Goal: Task Accomplishment & Management: Manage account settings

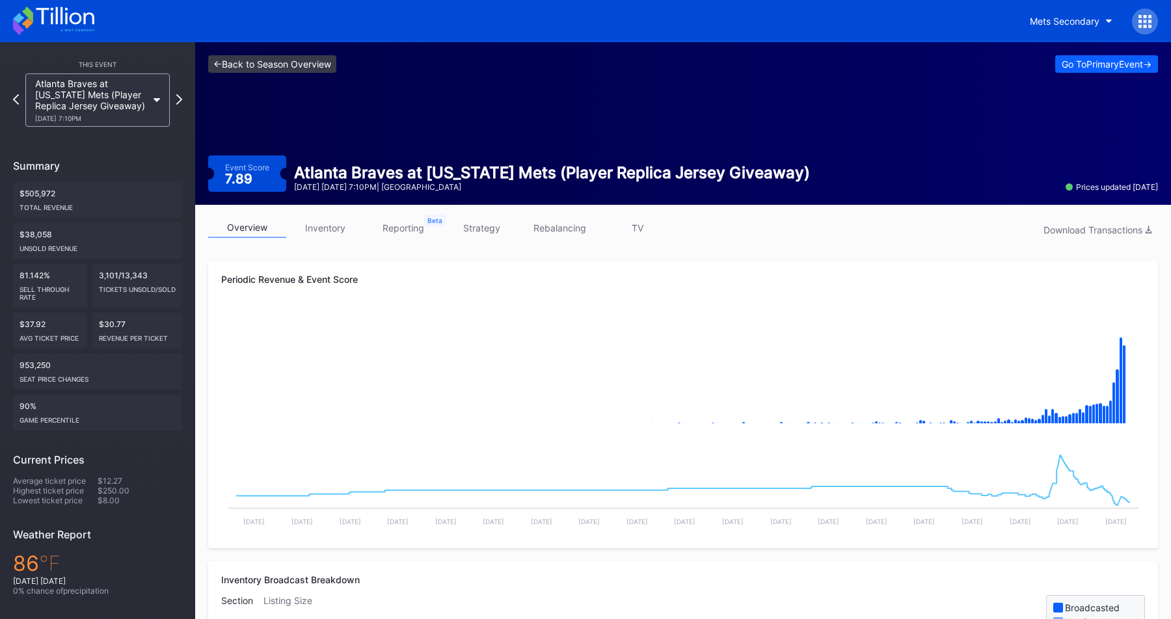
click at [303, 69] on link "<- Back to Season Overview" at bounding box center [272, 64] width 128 height 18
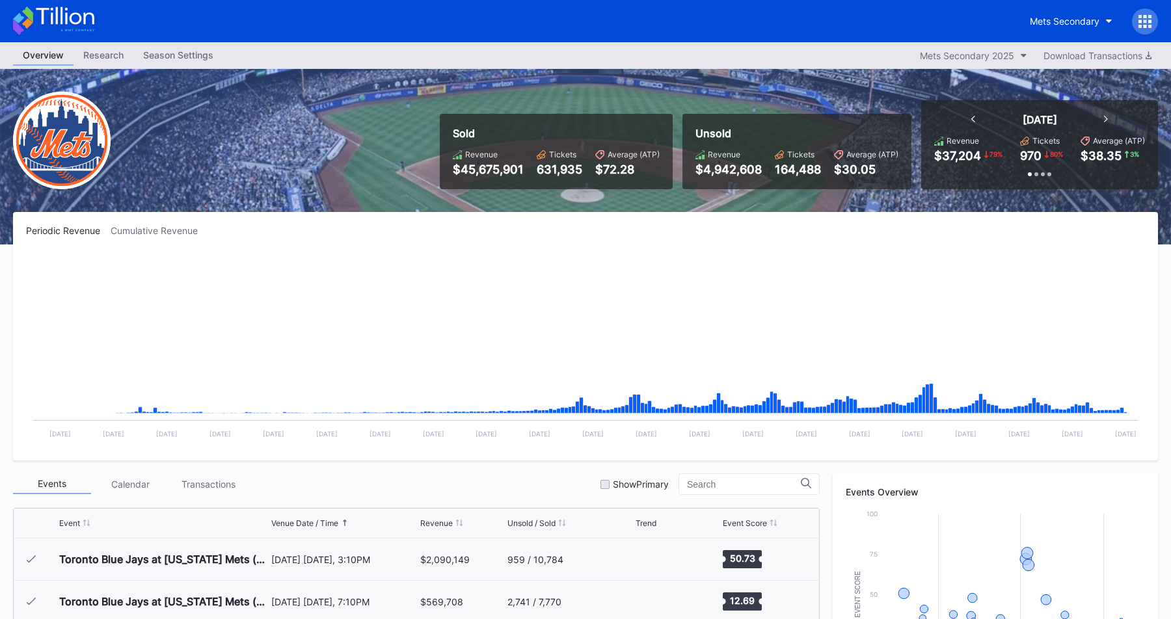
scroll to position [2707, 0]
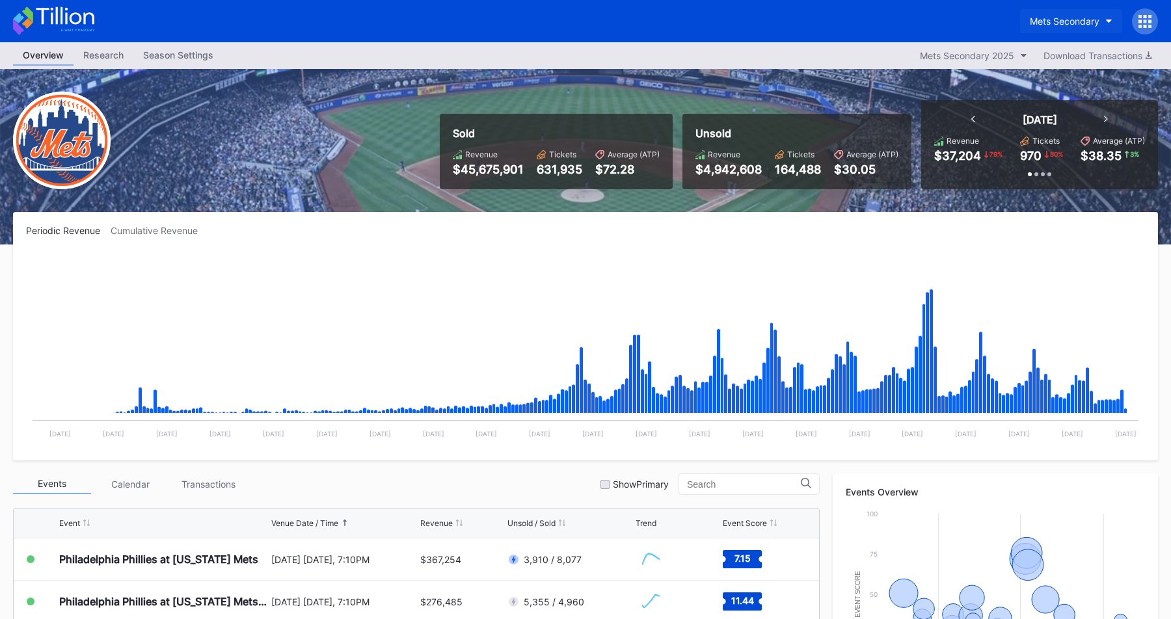
click at [1037, 17] on div "Mets Secondary" at bounding box center [1065, 21] width 70 height 11
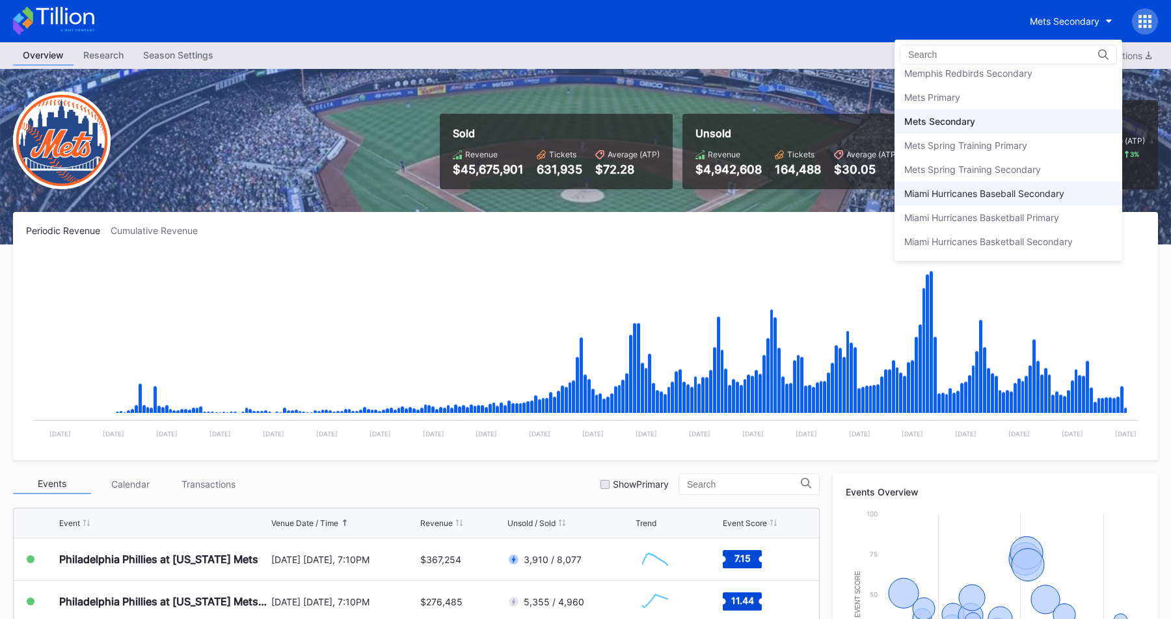
scroll to position [2001, 0]
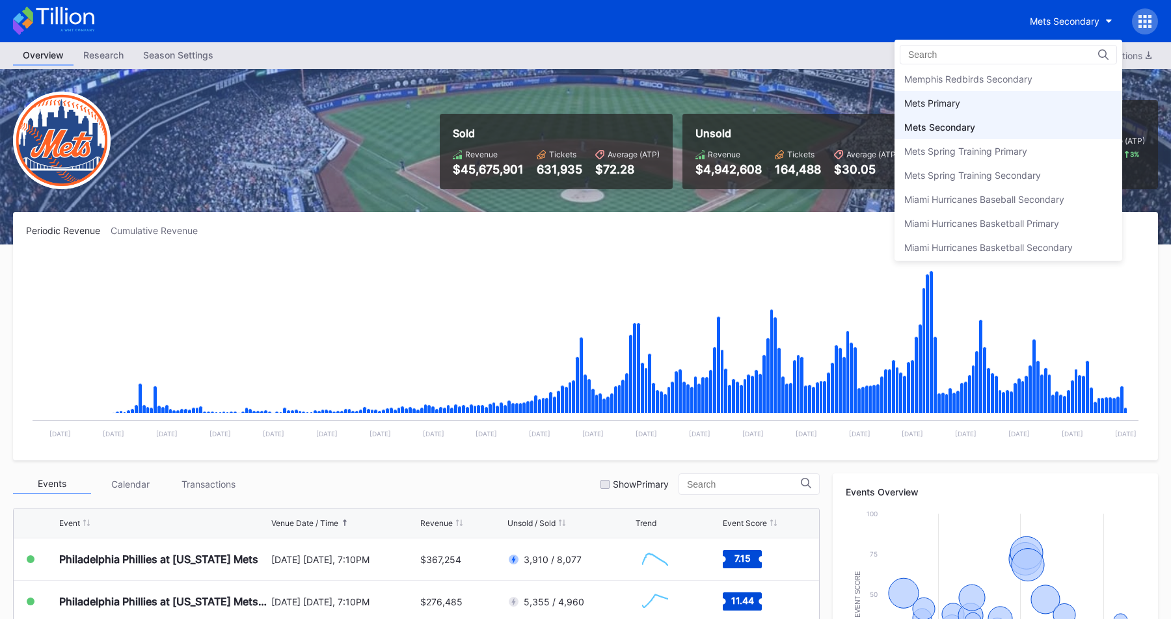
click at [969, 102] on div "Mets Primary" at bounding box center [1009, 103] width 228 height 24
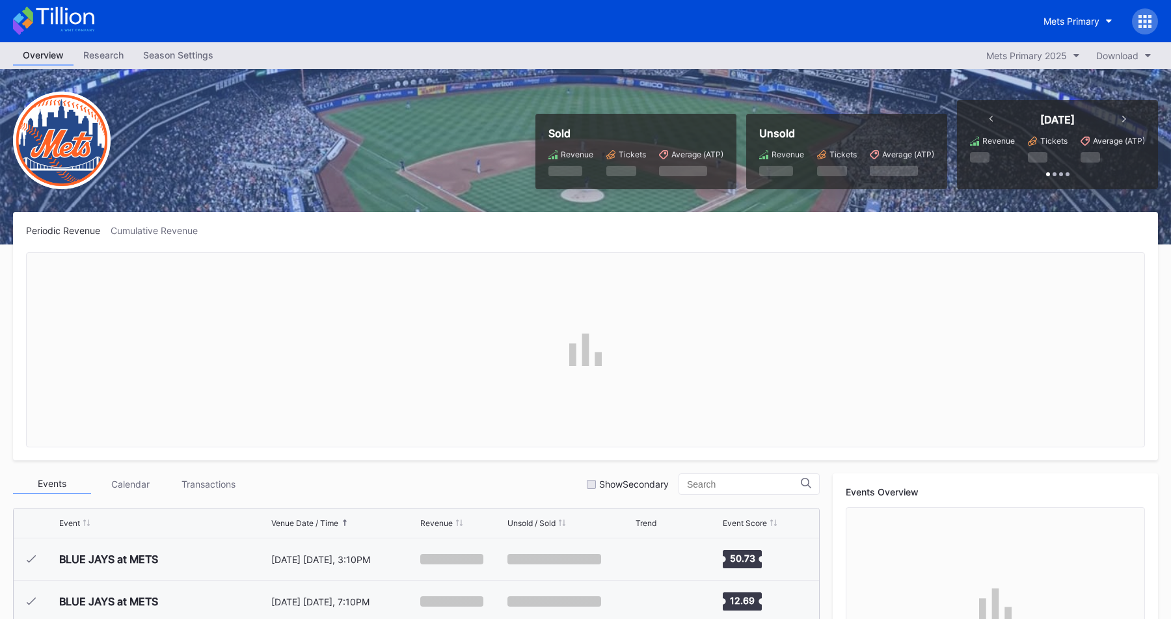
scroll to position [2707, 0]
click at [176, 57] on div "Season Settings" at bounding box center [178, 55] width 90 height 19
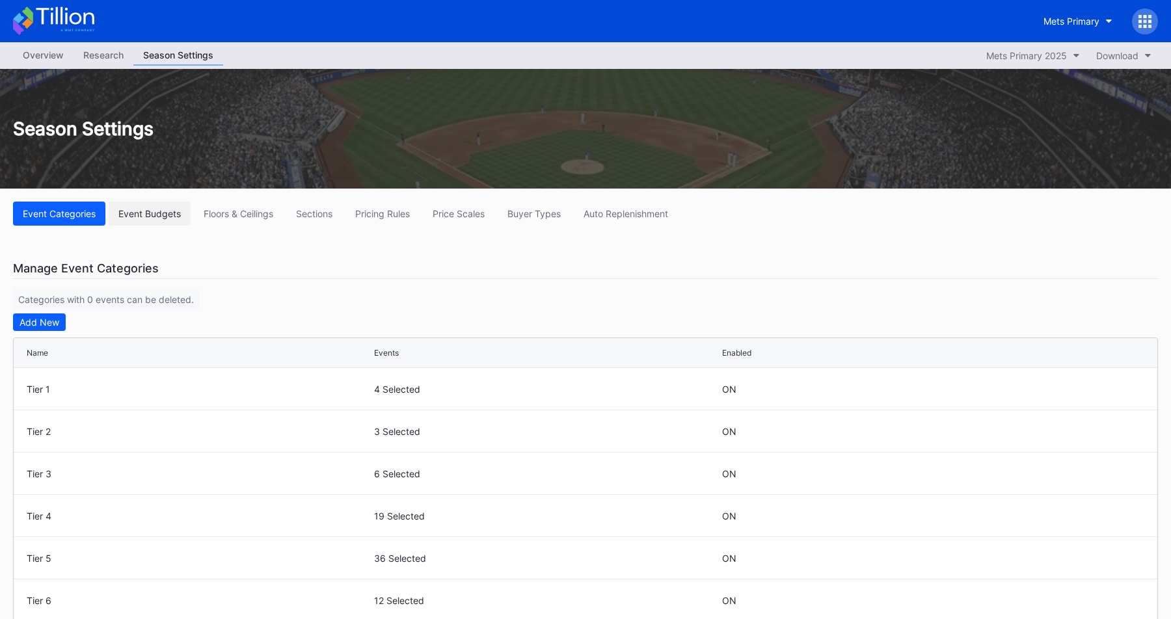
click at [164, 215] on div "Event Budgets" at bounding box center [149, 213] width 62 height 11
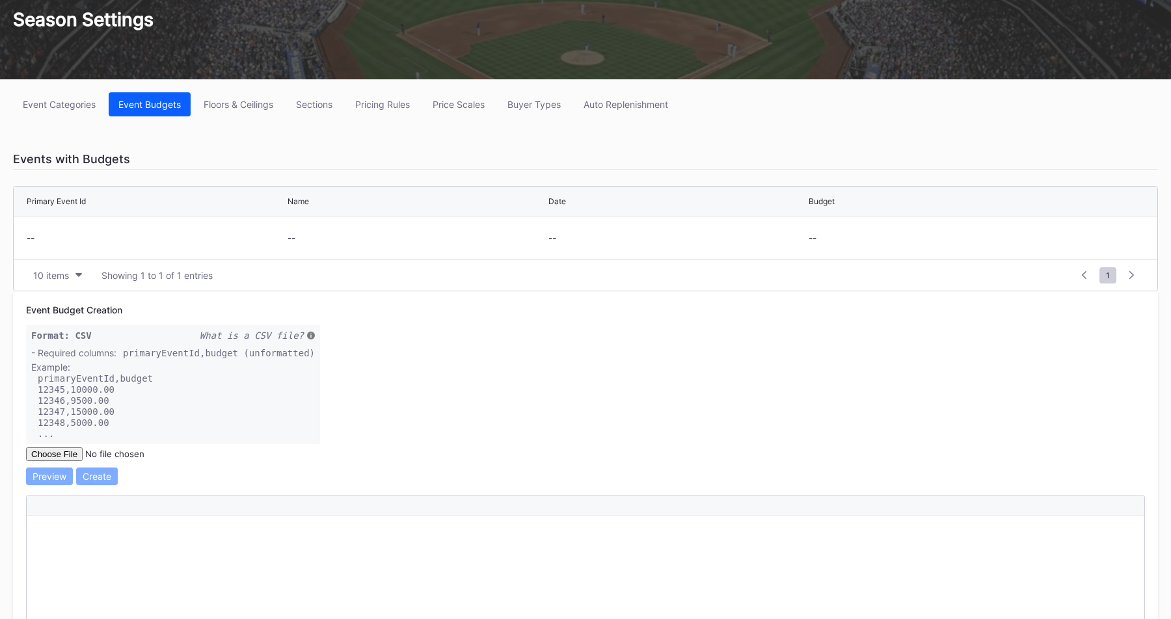
scroll to position [88, 0]
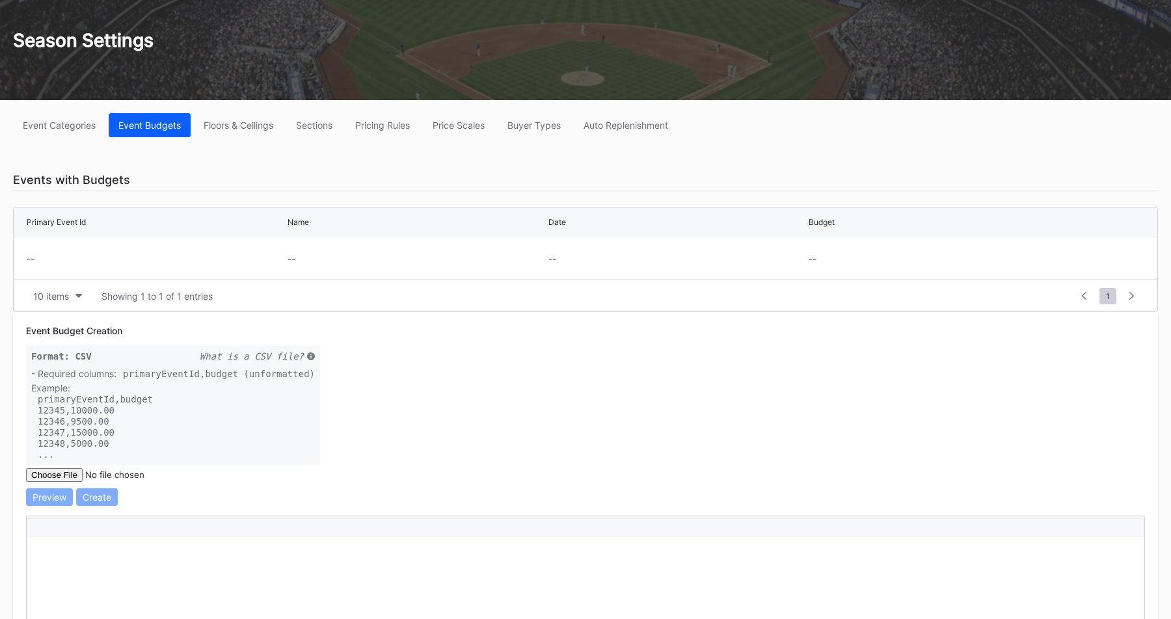
click at [381, 383] on div "Event Budget Creation Format: CSV What is a CSV file? - Required columns: prima…" at bounding box center [585, 600] width 1145 height 576
click at [382, 385] on div "Event Budget Creation Format: CSV What is a CSV file? - Required columns: prima…" at bounding box center [585, 600] width 1145 height 576
click at [392, 388] on div "Event Budget Creation Format: CSV What is a CSV file? - Required columns: prima…" at bounding box center [585, 600] width 1145 height 576
click at [398, 389] on div "Event Budget Creation Format: CSV What is a CSV file? - Required columns: prima…" at bounding box center [585, 600] width 1145 height 576
click at [416, 379] on div "Event Budget Creation Format: CSV What is a CSV file? - Required columns: prima…" at bounding box center [585, 600] width 1145 height 576
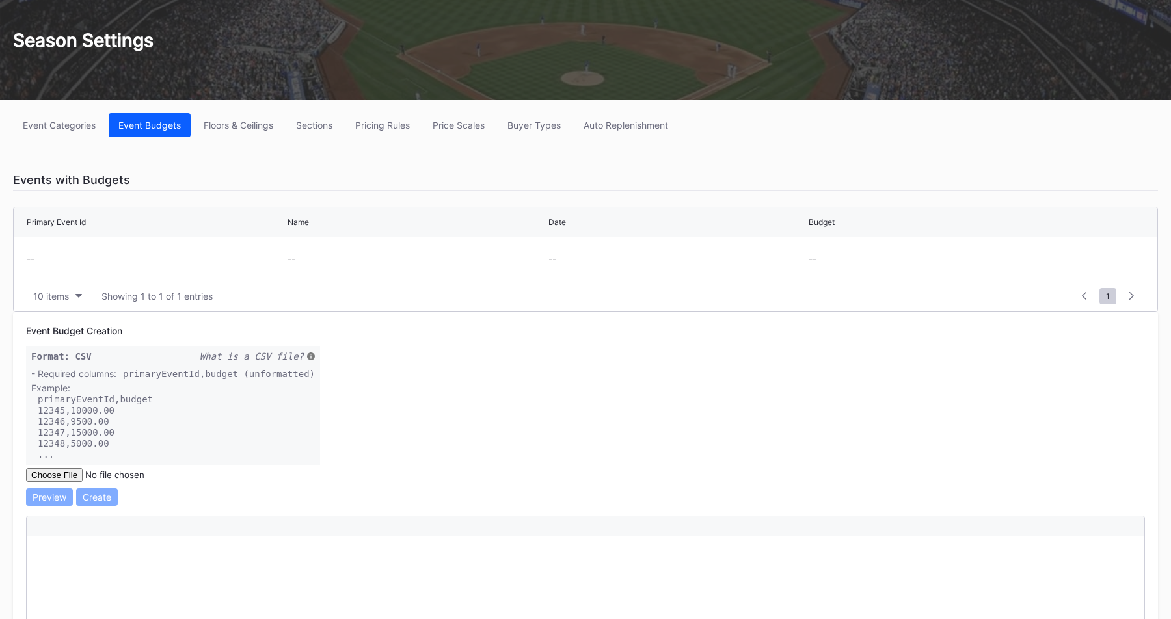
click at [338, 381] on div "Event Budget Creation Format: CSV What is a CSV file? - Required columns: prima…" at bounding box center [585, 600] width 1145 height 576
click at [351, 405] on div "Event Budget Creation Format: CSV What is a CSV file? - Required columns: prima…" at bounding box center [585, 600] width 1145 height 576
click at [353, 406] on div "Event Budget Creation Format: CSV What is a CSV file? - Required columns: prima…" at bounding box center [585, 600] width 1145 height 576
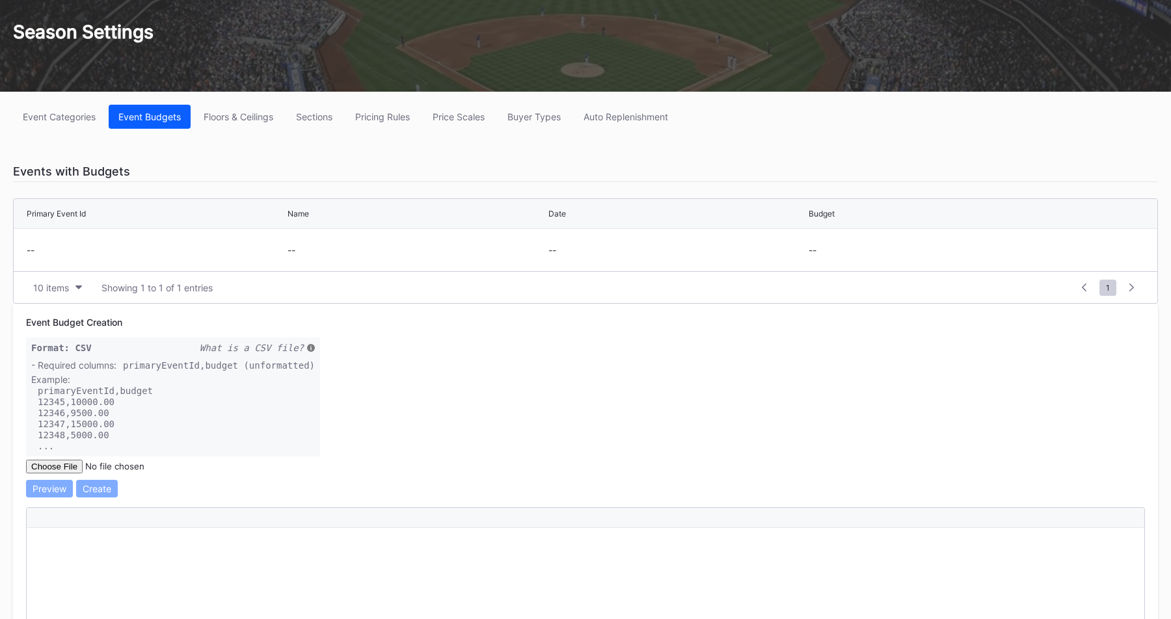
scroll to position [91, 0]
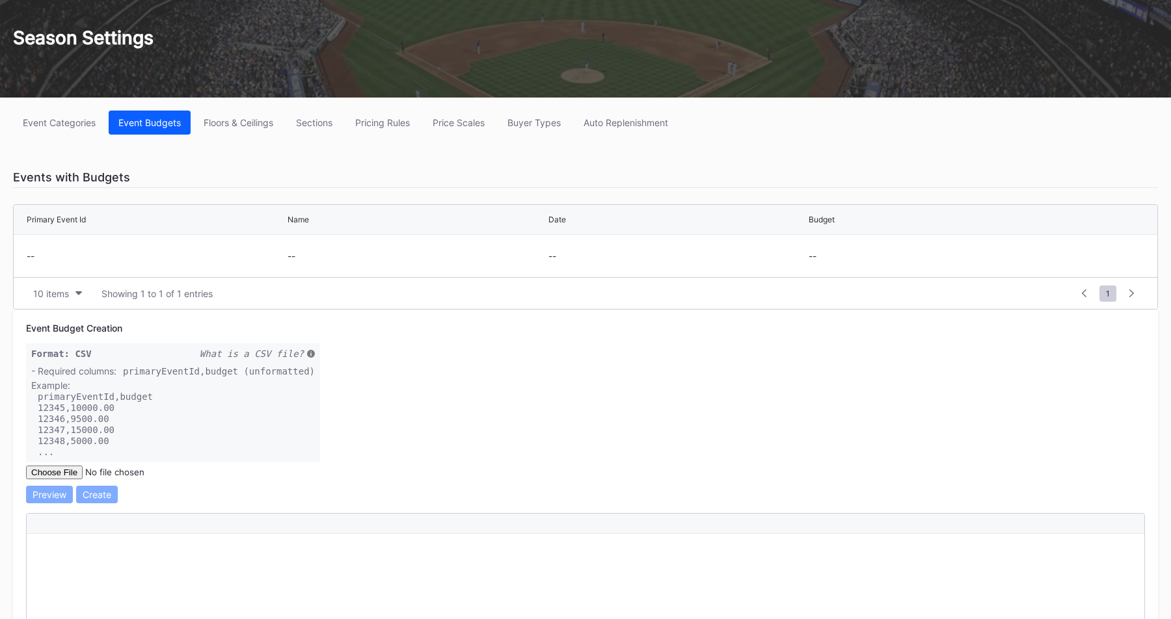
click at [216, 373] on code "primaryEventId,budget (unformatted)" at bounding box center [219, 371] width 192 height 10
click at [232, 398] on div "primaryEventId,budget" at bounding box center [173, 396] width 284 height 11
drag, startPoint x: 75, startPoint y: 411, endPoint x: 100, endPoint y: 411, distance: 24.7
click at [89, 411] on code "12345,10000.00" at bounding box center [76, 408] width 77 height 10
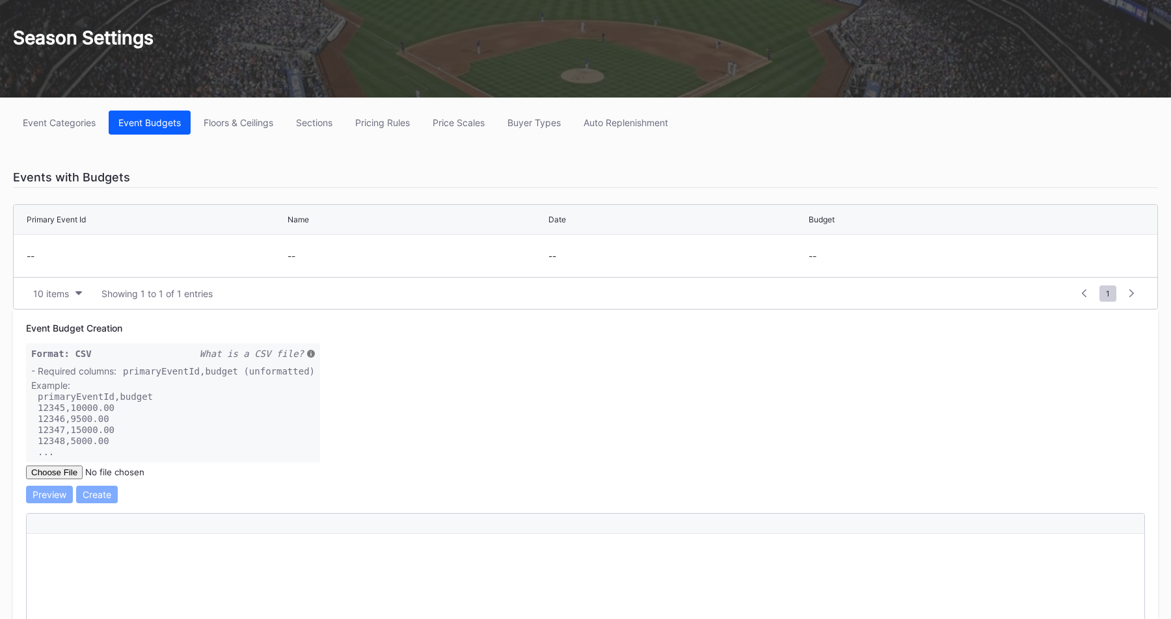
click at [125, 408] on div "12345,10000.00" at bounding box center [173, 407] width 284 height 11
click at [126, 435] on div "12347,15000.00" at bounding box center [173, 429] width 284 height 11
click at [221, 375] on code "primaryEventId,budget (unformatted)" at bounding box center [219, 371] width 192 height 10
click at [209, 408] on div "12345,10000.00" at bounding box center [173, 407] width 284 height 11
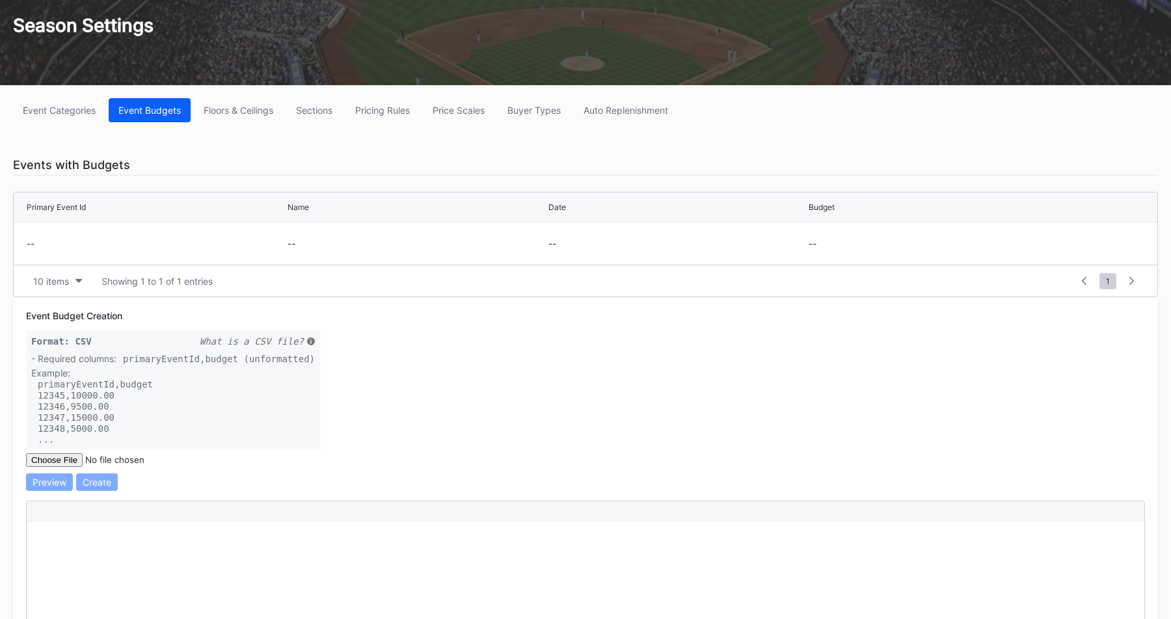
scroll to position [105, 0]
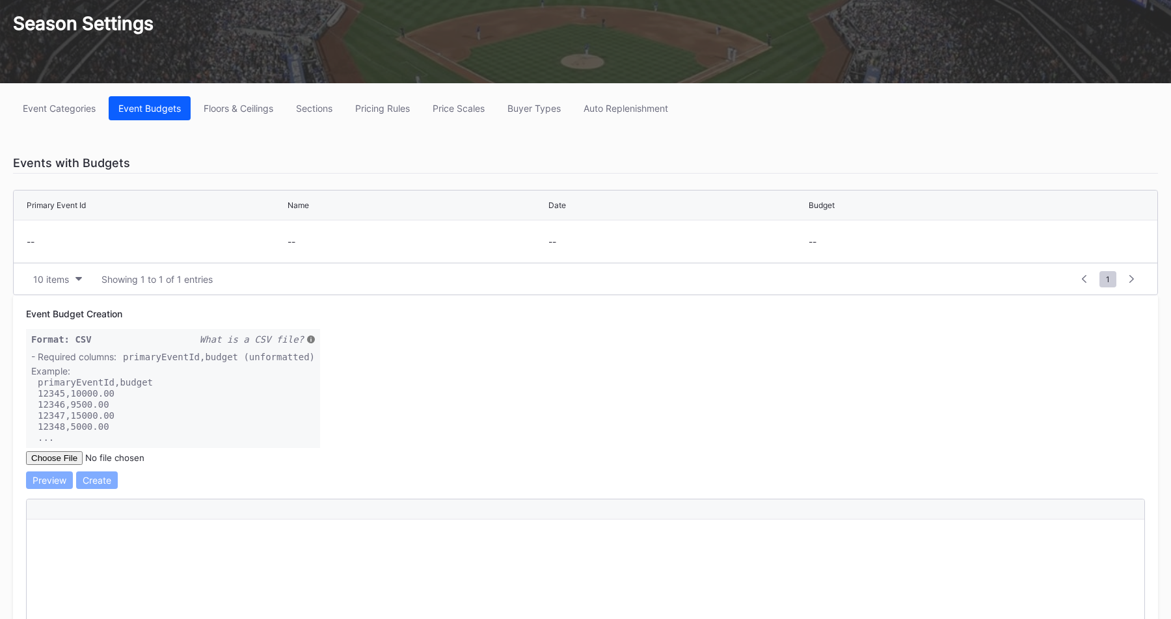
click at [133, 347] on code "Format: CSV What is a CSV file?" at bounding box center [173, 342] width 284 height 17
click at [203, 399] on div "12346,9500.00" at bounding box center [173, 404] width 284 height 11
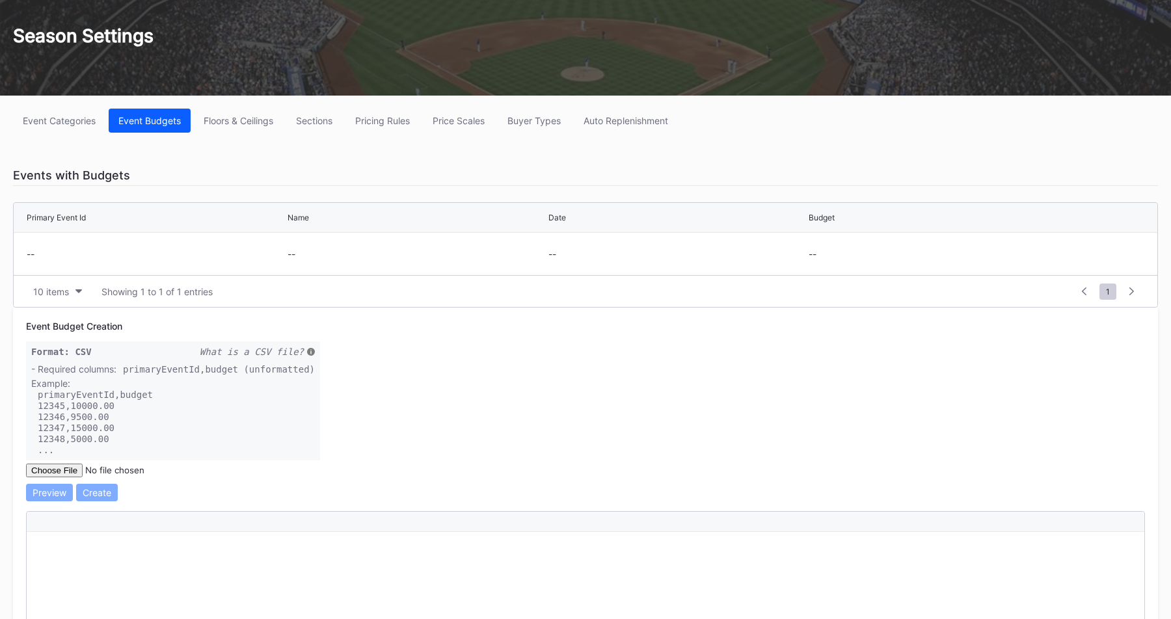
scroll to position [97, 0]
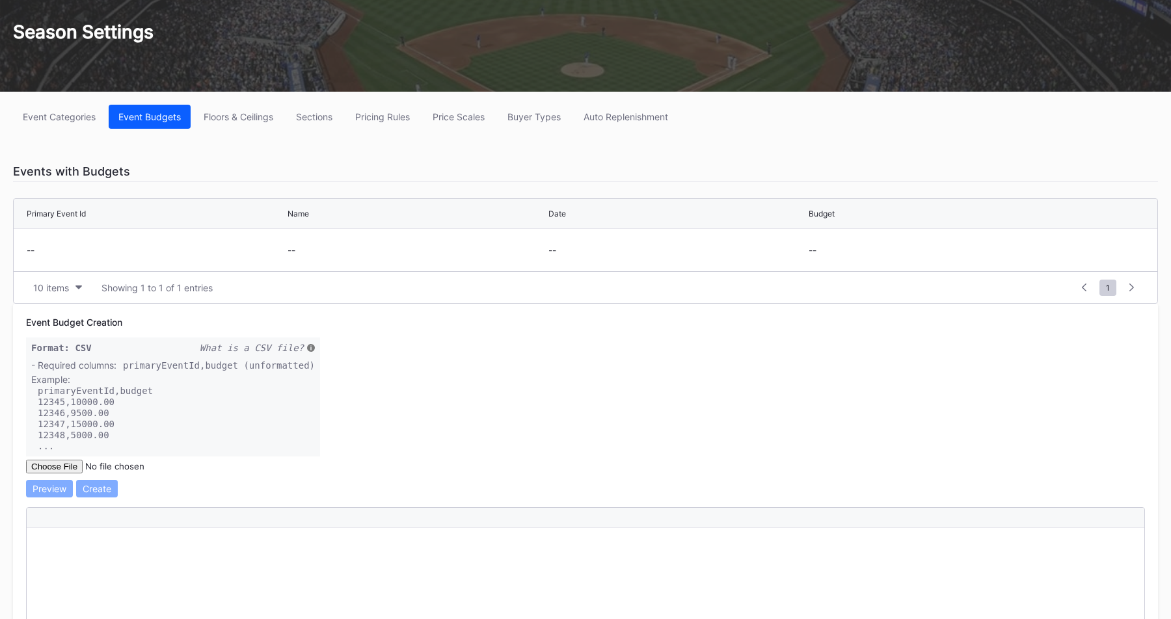
click at [251, 406] on div "12345,10000.00" at bounding box center [173, 401] width 284 height 11
click at [259, 411] on div "12346,9500.00" at bounding box center [173, 412] width 284 height 11
click at [291, 410] on div "12346,9500.00" at bounding box center [173, 412] width 284 height 11
click at [345, 380] on div "Event Budget Creation Format: CSV What is a CSV file? - Required columns: prima…" at bounding box center [585, 592] width 1145 height 576
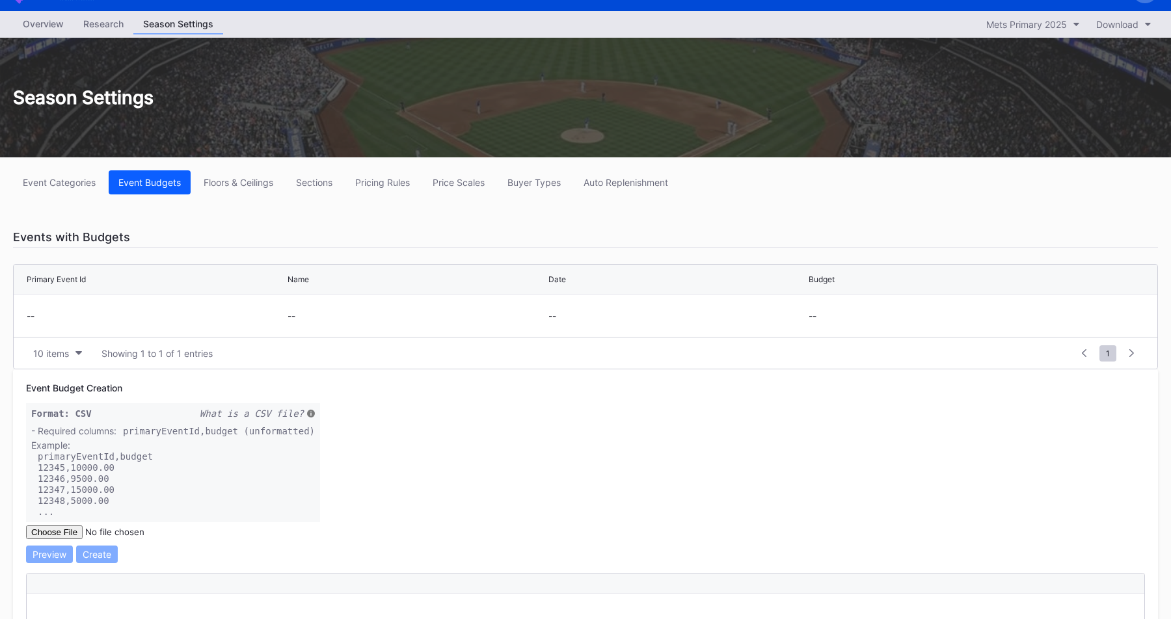
scroll to position [30, 0]
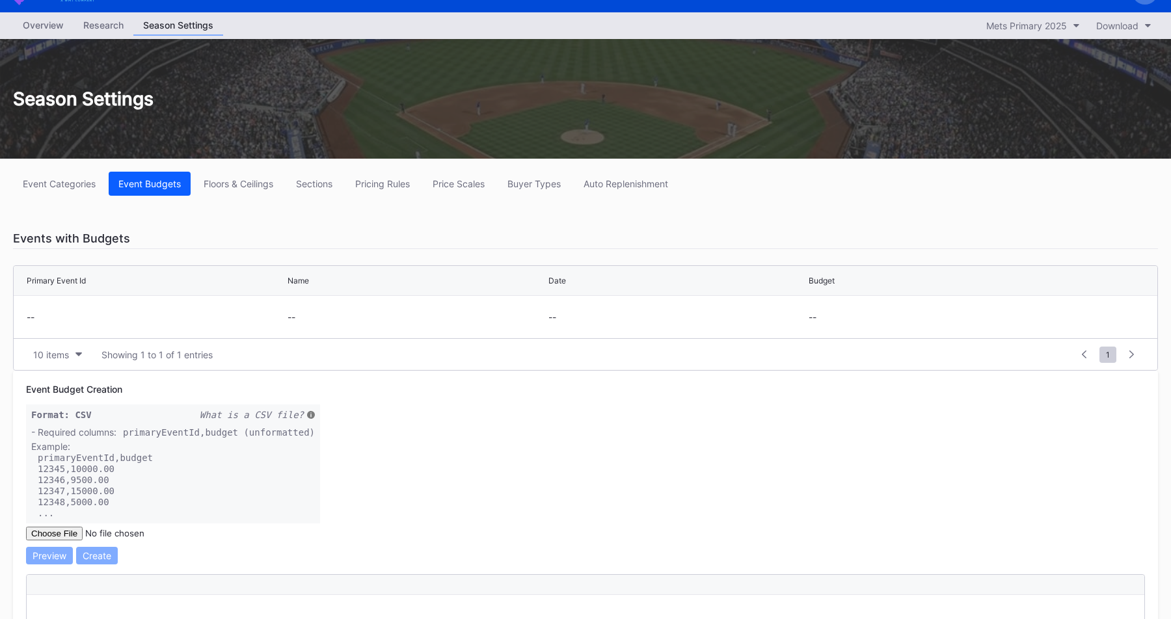
click at [673, 387] on div "Event Budget Creation" at bounding box center [585, 389] width 1119 height 11
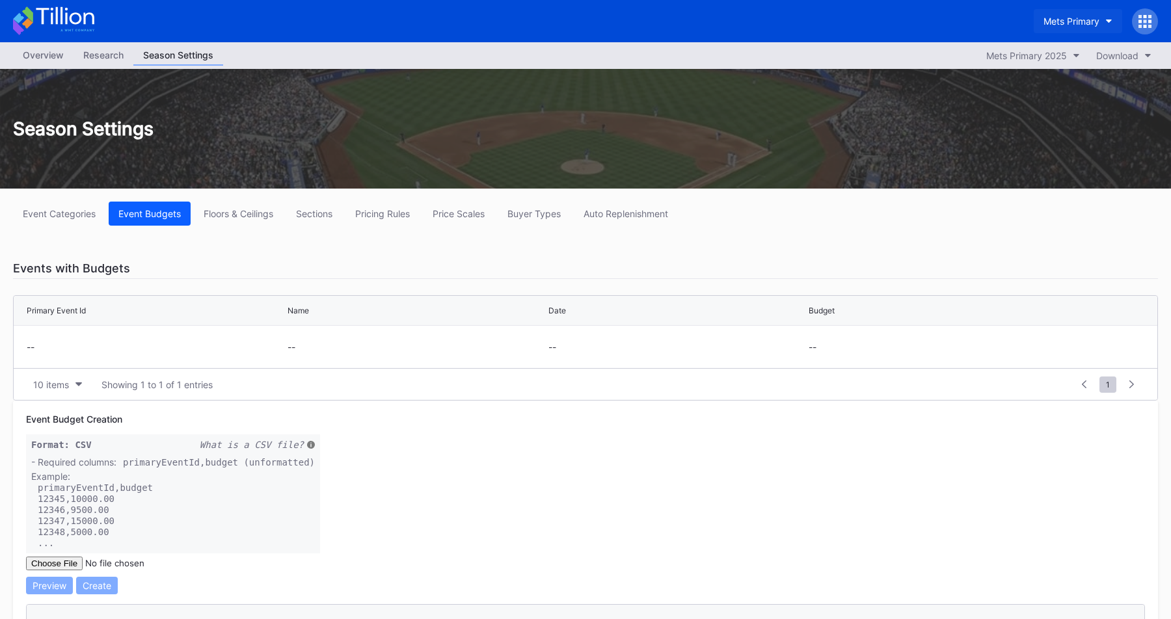
click at [1088, 31] on button "Mets Primary" at bounding box center [1078, 21] width 88 height 24
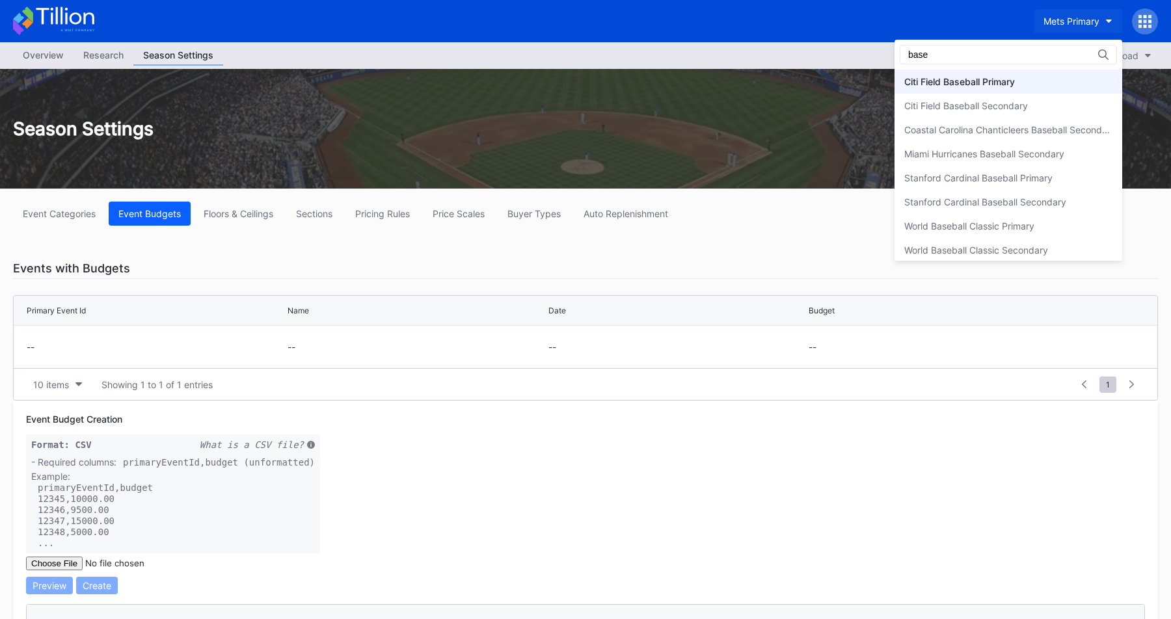
type input "base"
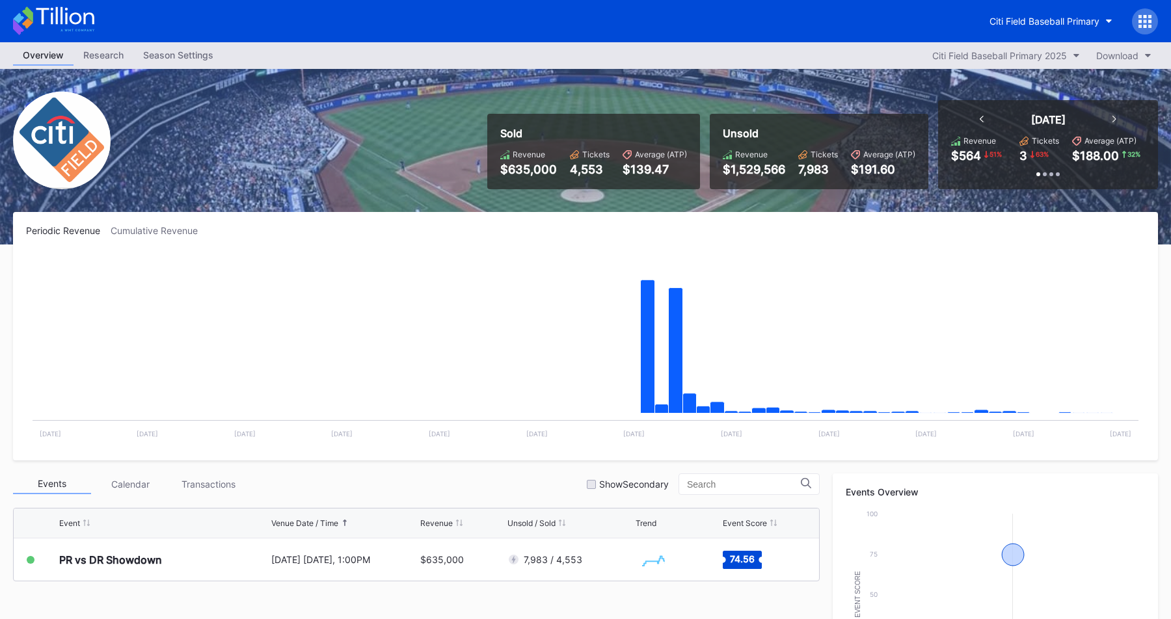
click at [172, 61] on div "Season Settings" at bounding box center [178, 55] width 90 height 19
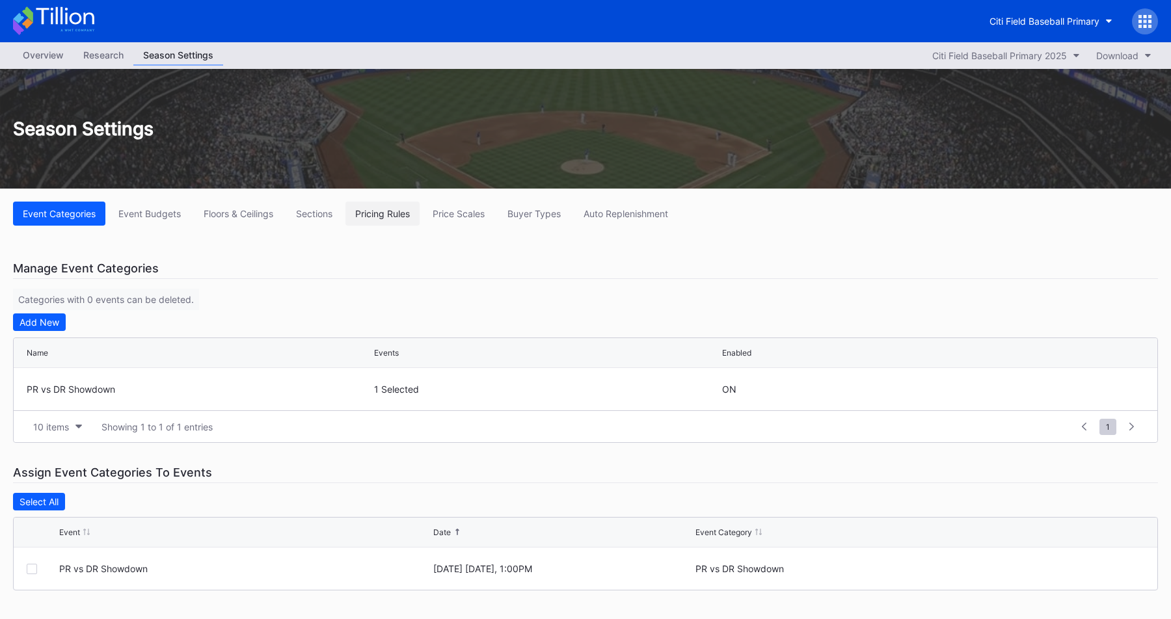
click at [377, 208] on div "Pricing Rules" at bounding box center [382, 213] width 55 height 11
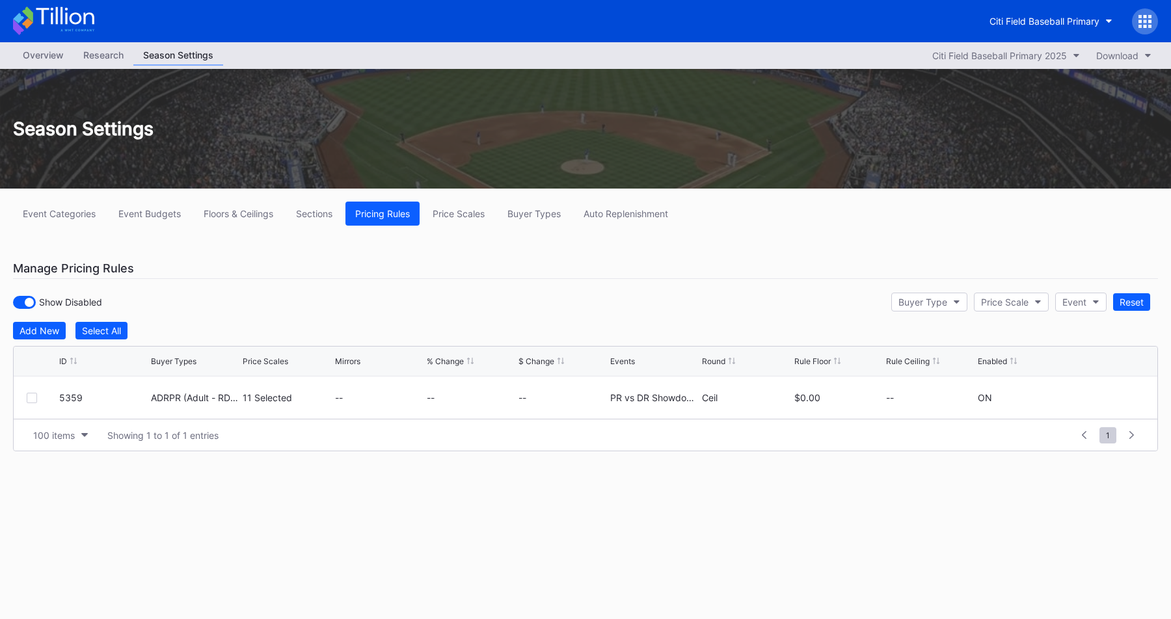
click at [545, 282] on div "Event Categories Event Budgets Floors & Ceilings Sections Pricing Rules Price S…" at bounding box center [585, 343] width 1171 height 308
click at [272, 297] on div "Show Disabled Buyer Type Price Scale Event Reset" at bounding box center [585, 302] width 1145 height 27
click at [61, 57] on div "Overview" at bounding box center [43, 55] width 61 height 19
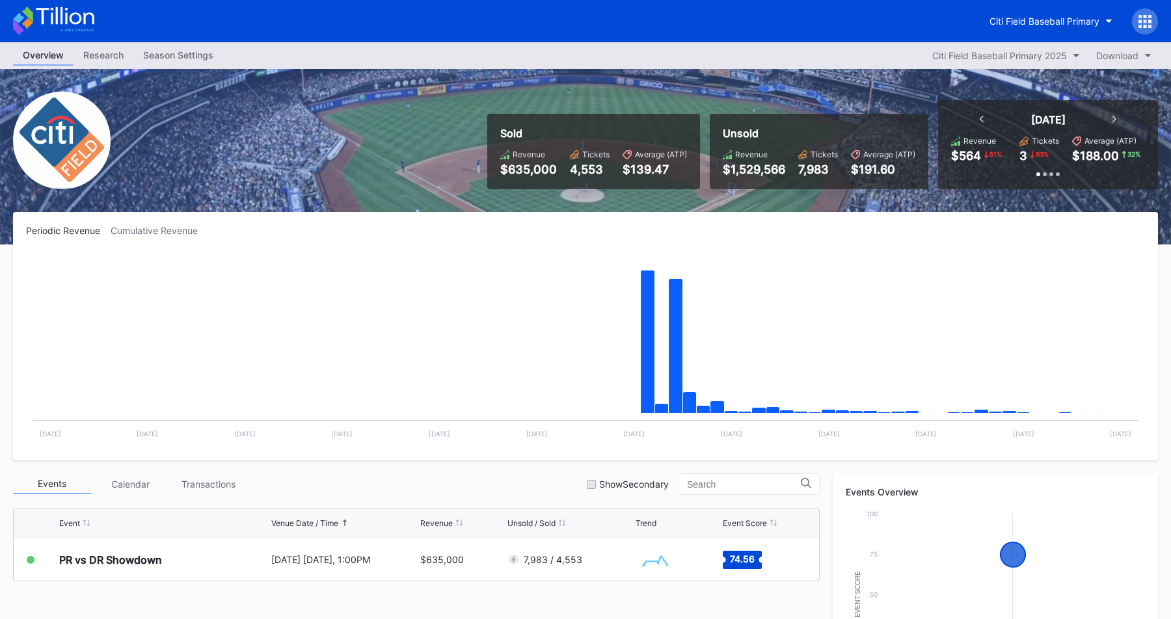
click at [194, 61] on div "Season Settings" at bounding box center [178, 55] width 90 height 19
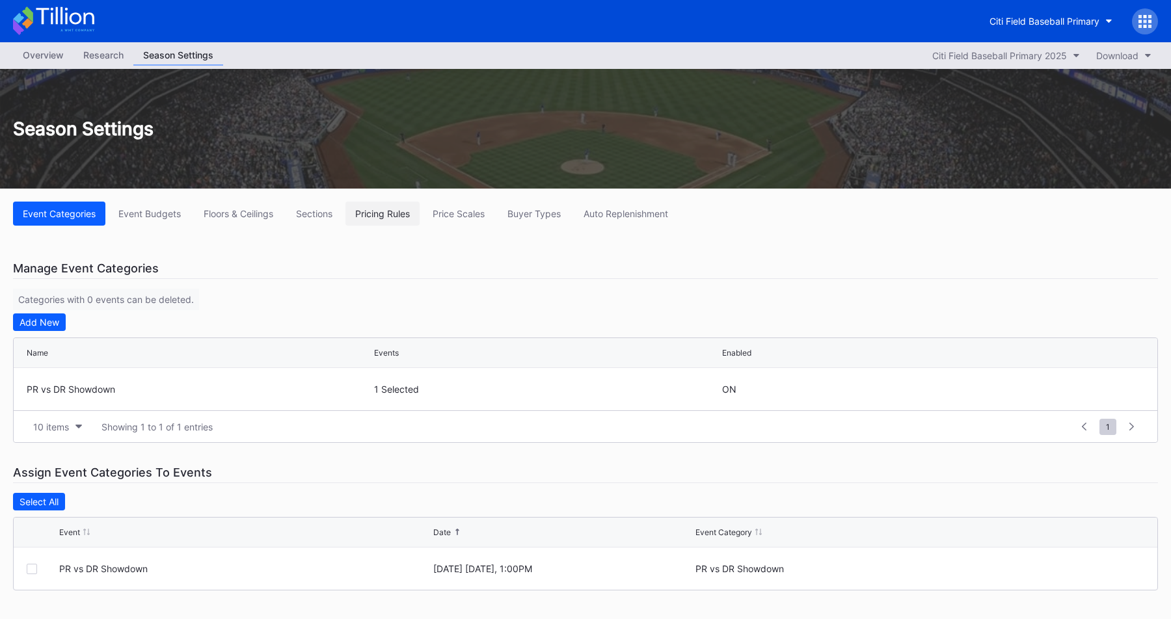
click at [388, 213] on div "Pricing Rules" at bounding box center [382, 213] width 55 height 11
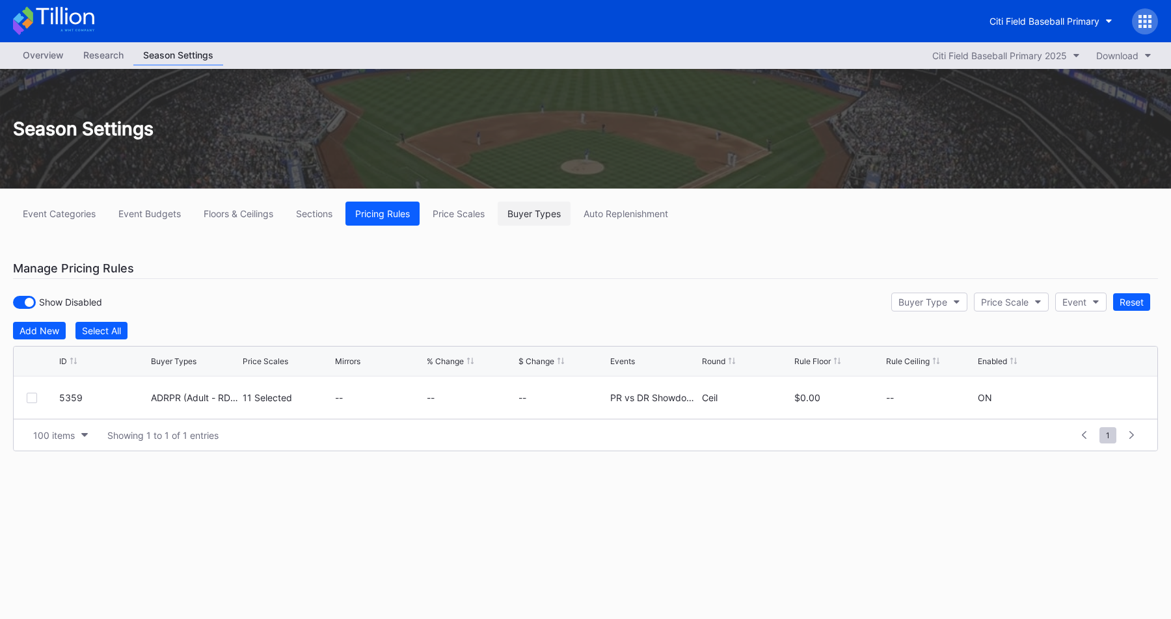
click at [528, 212] on div "Buyer Types" at bounding box center [533, 213] width 53 height 11
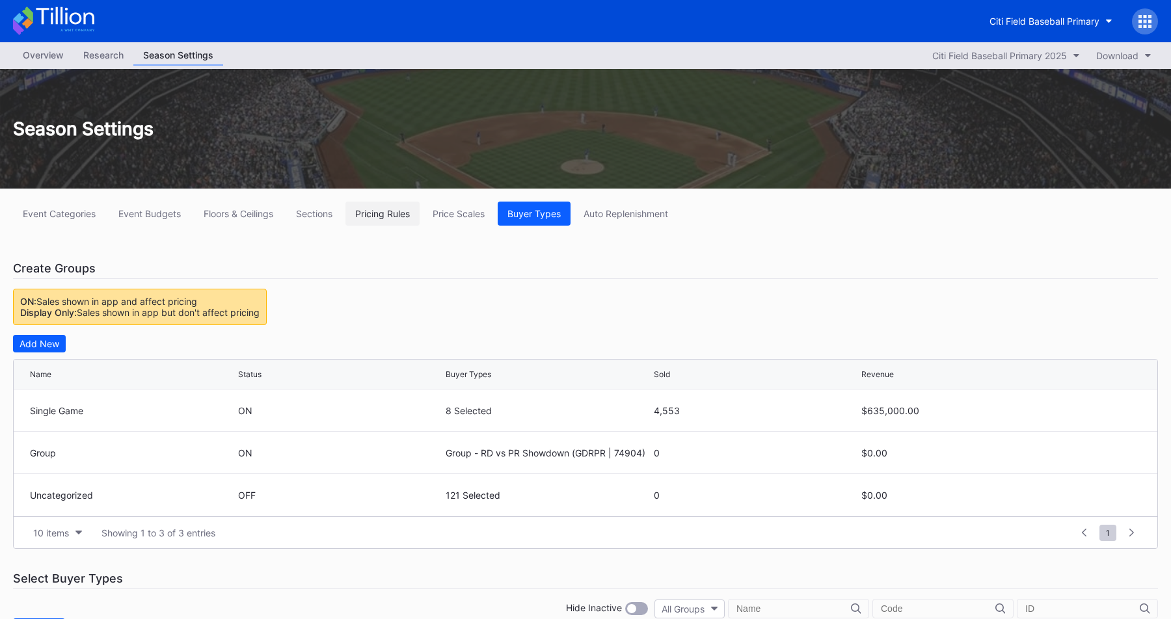
click at [377, 213] on div "Pricing Rules" at bounding box center [382, 213] width 55 height 11
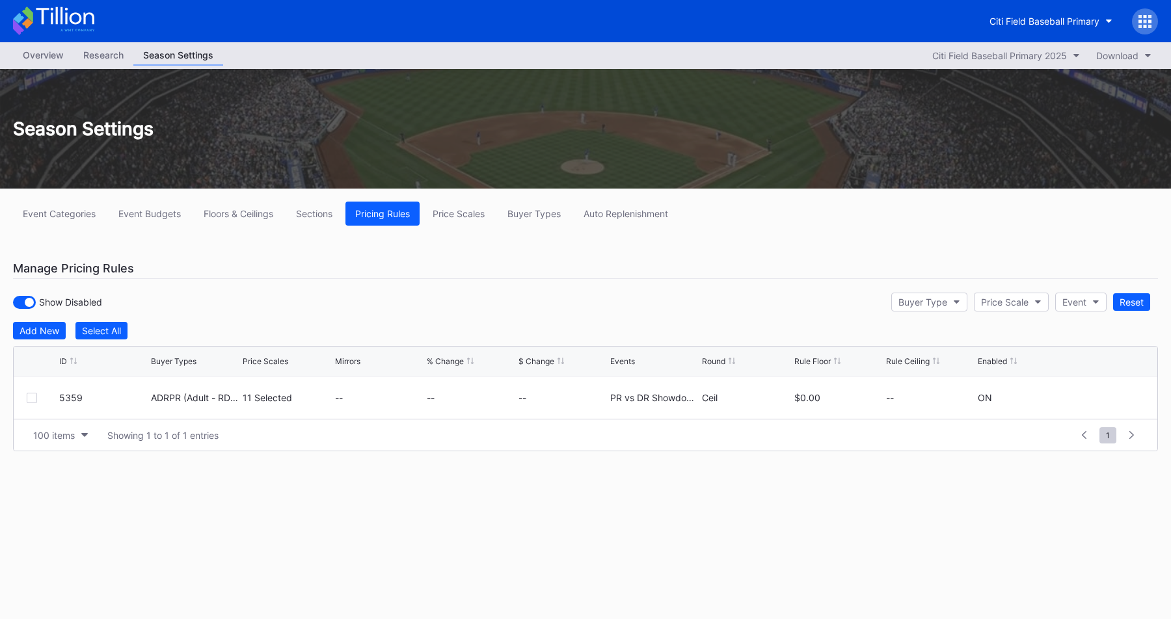
click at [496, 264] on div "Manage Pricing Rules" at bounding box center [585, 268] width 1145 height 21
click at [319, 295] on div "Show Disabled Buyer Type Price Scale Event Reset" at bounding box center [585, 302] width 1145 height 27
click at [370, 257] on div "Event Categories Event Budgets Floors & Ceilings Sections Pricing Rules Price S…" at bounding box center [585, 343] width 1171 height 308
click at [331, 308] on div "Show Disabled Buyer Type Price Scale Event Reset" at bounding box center [585, 302] width 1145 height 27
click at [394, 265] on div "Manage Pricing Rules" at bounding box center [585, 268] width 1145 height 21
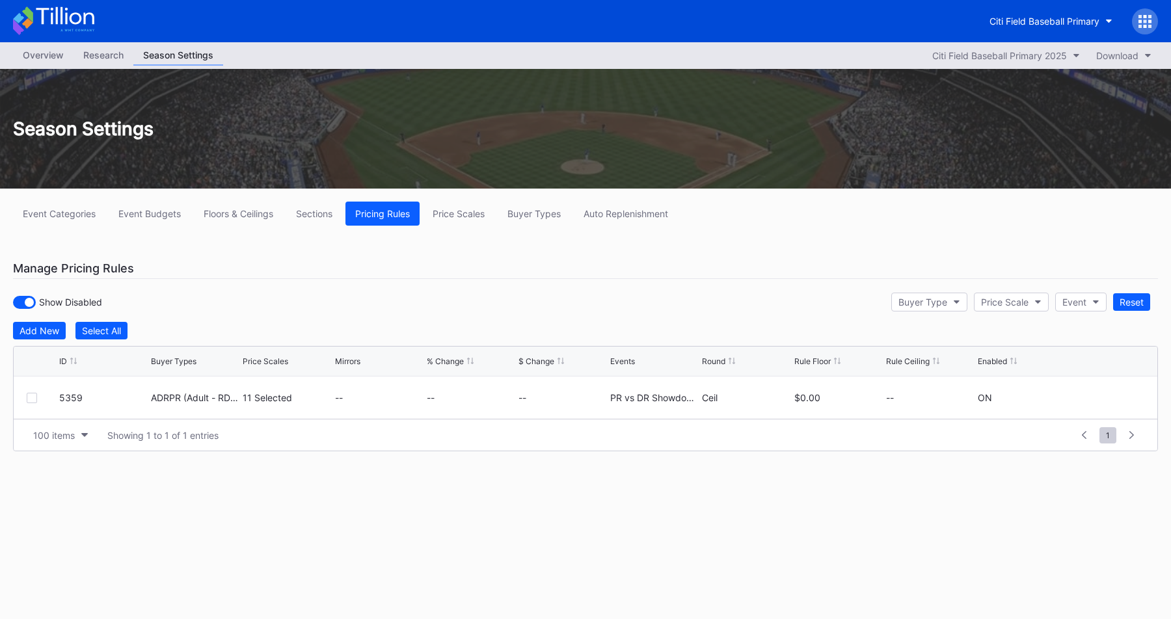
click at [52, 64] on div "Overview" at bounding box center [43, 55] width 61 height 19
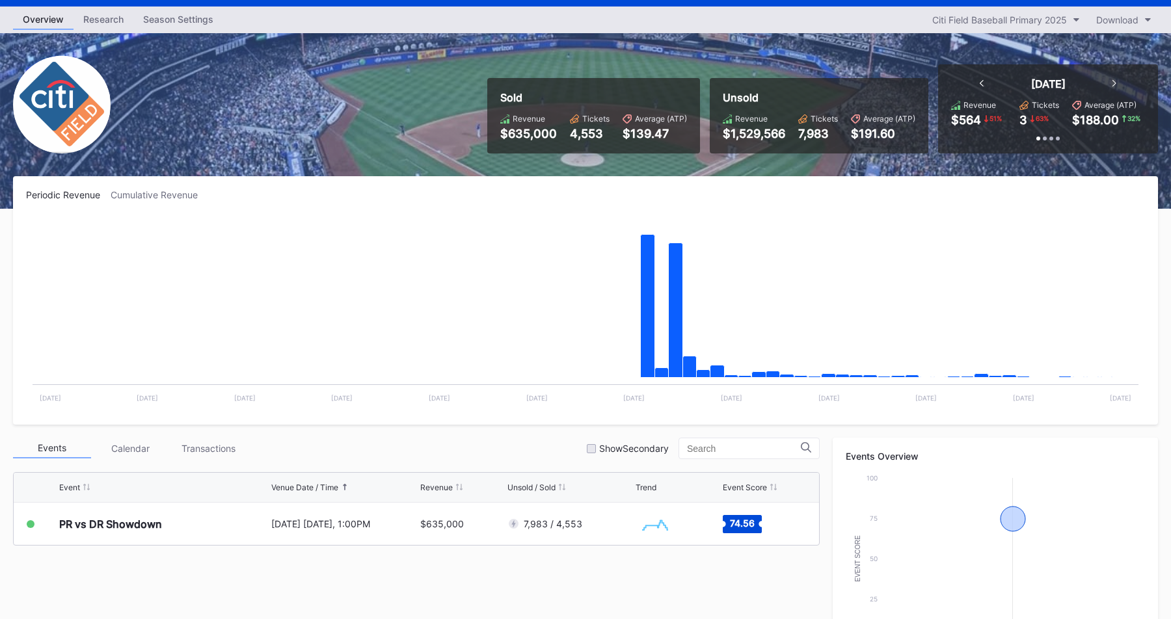
scroll to position [34, 0]
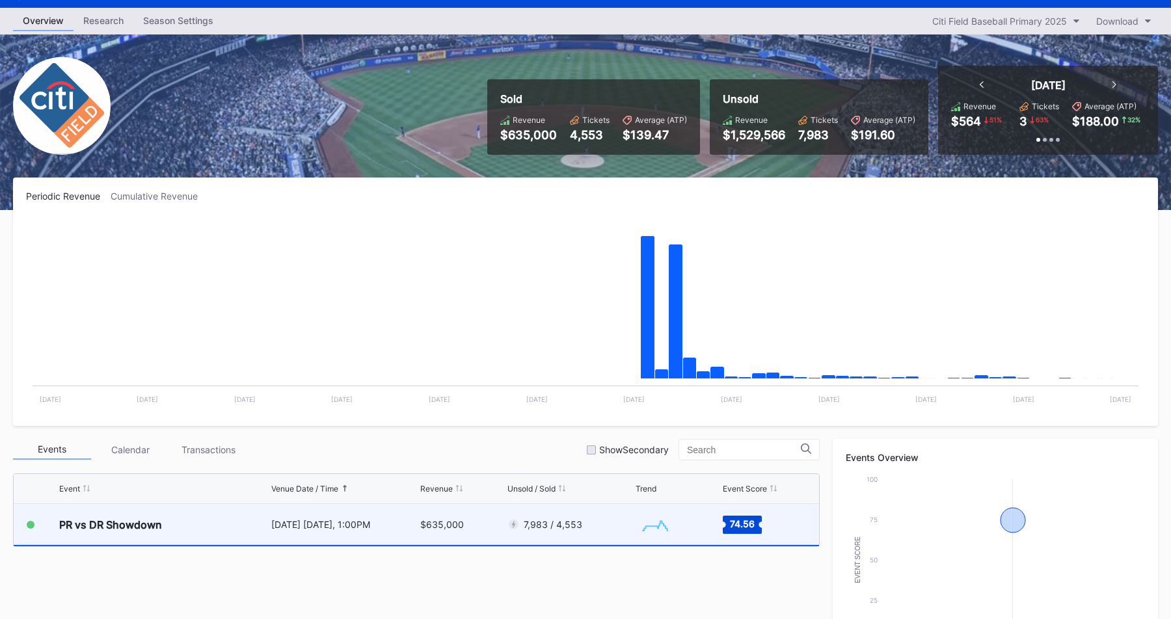
click at [386, 530] on div "[DATE] [DATE], 1:00PM" at bounding box center [344, 524] width 146 height 11
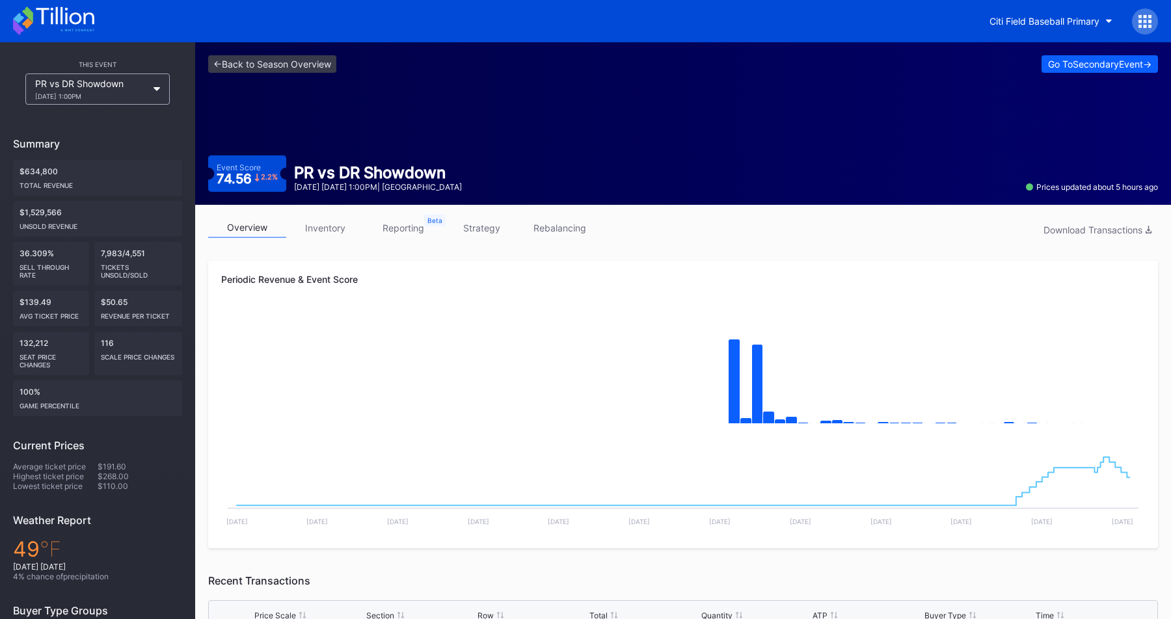
click at [486, 229] on link "strategy" at bounding box center [481, 228] width 78 height 20
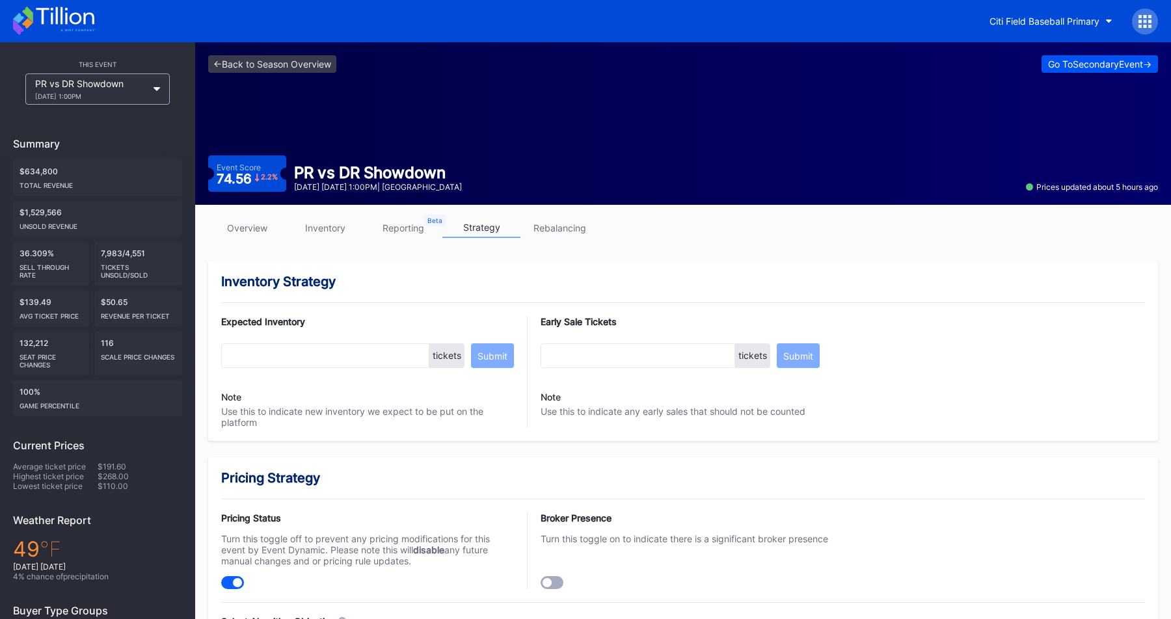
click at [1124, 66] on div "Go To Secondary Event ->" at bounding box center [1099, 64] width 103 height 11
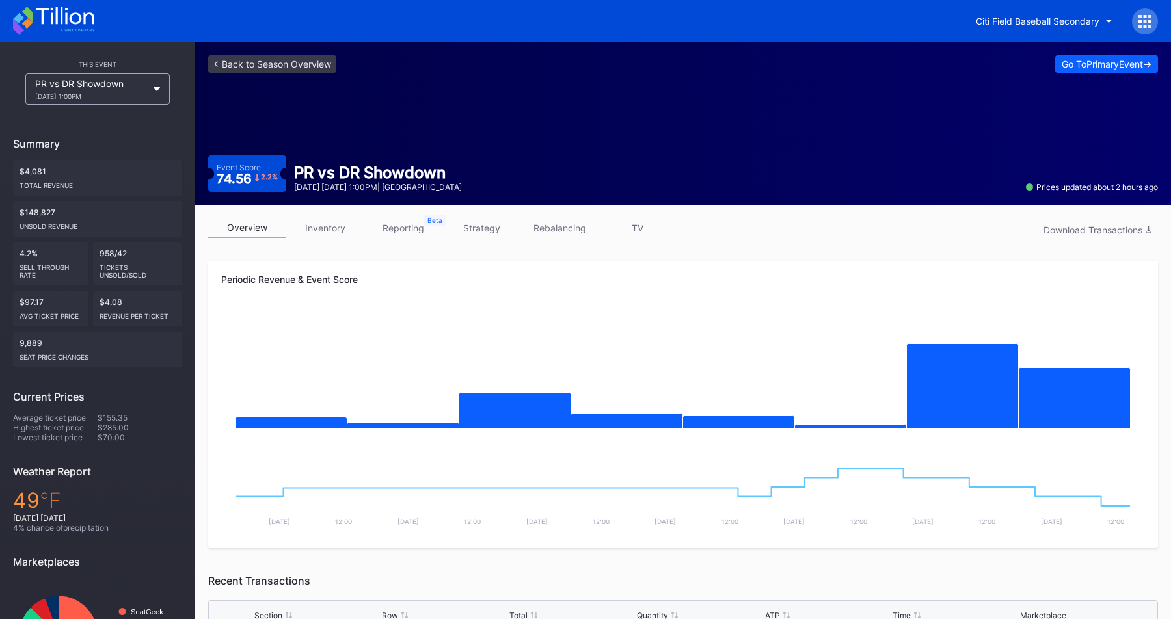
click at [483, 228] on link "strategy" at bounding box center [481, 228] width 78 height 20
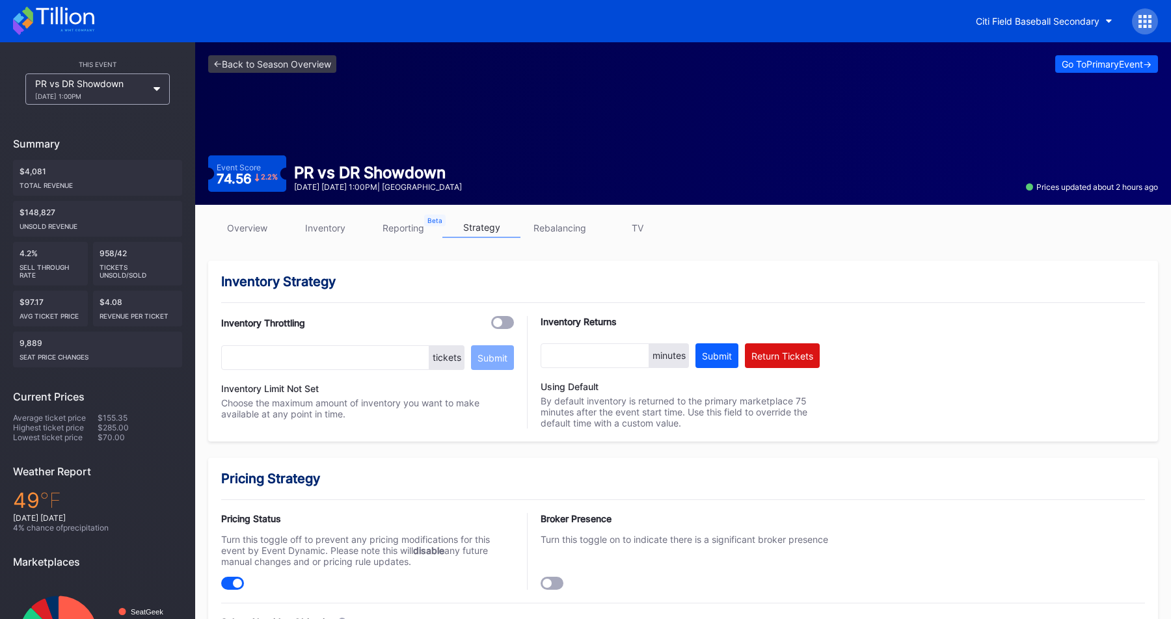
click at [256, 229] on link "overview" at bounding box center [247, 228] width 78 height 20
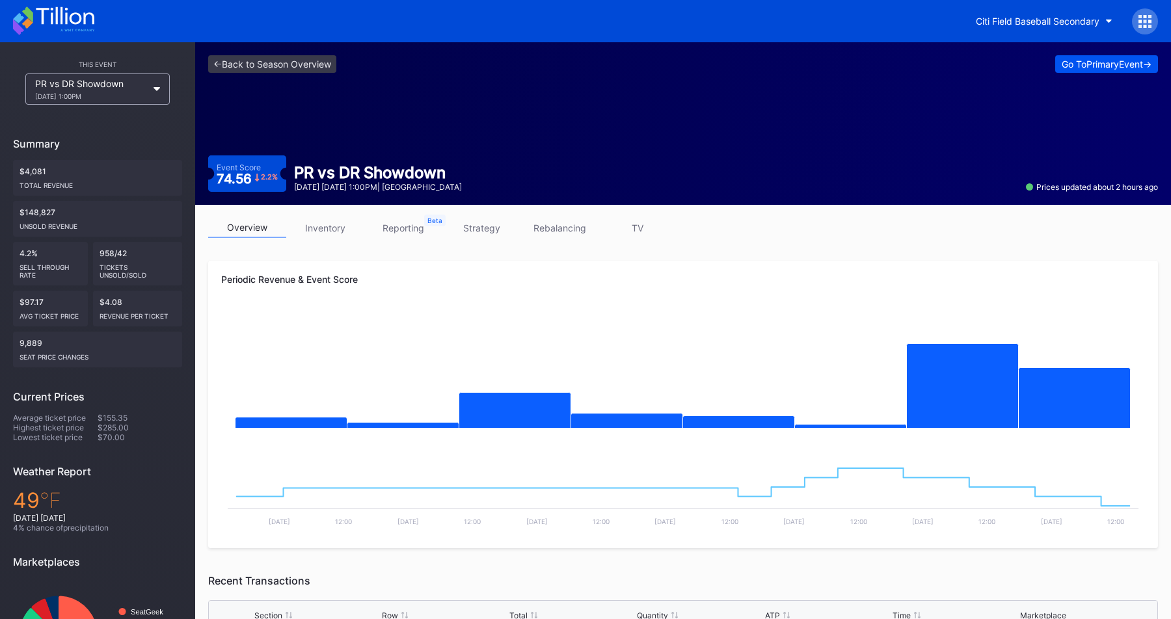
click at [1096, 61] on div "Go To Primary Event ->" at bounding box center [1107, 64] width 90 height 11
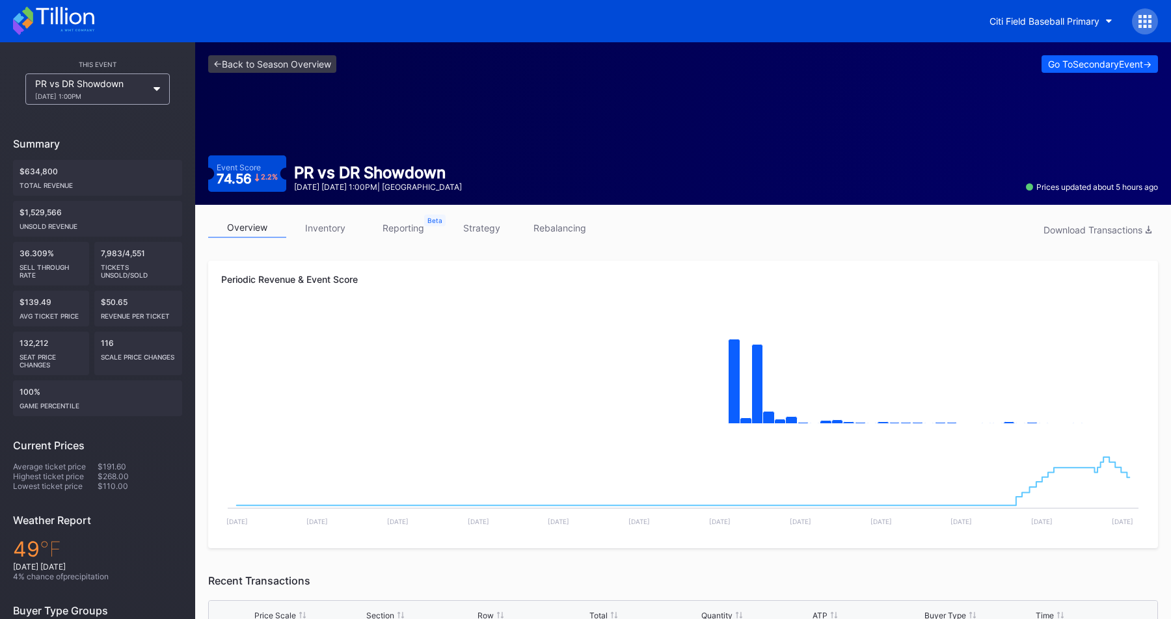
click at [433, 109] on div "<- Back to Season Overview Go To Secondary Event -> Event Score 74.56 2.2 % PR …" at bounding box center [683, 123] width 976 height 163
click at [476, 232] on link "strategy" at bounding box center [481, 228] width 78 height 20
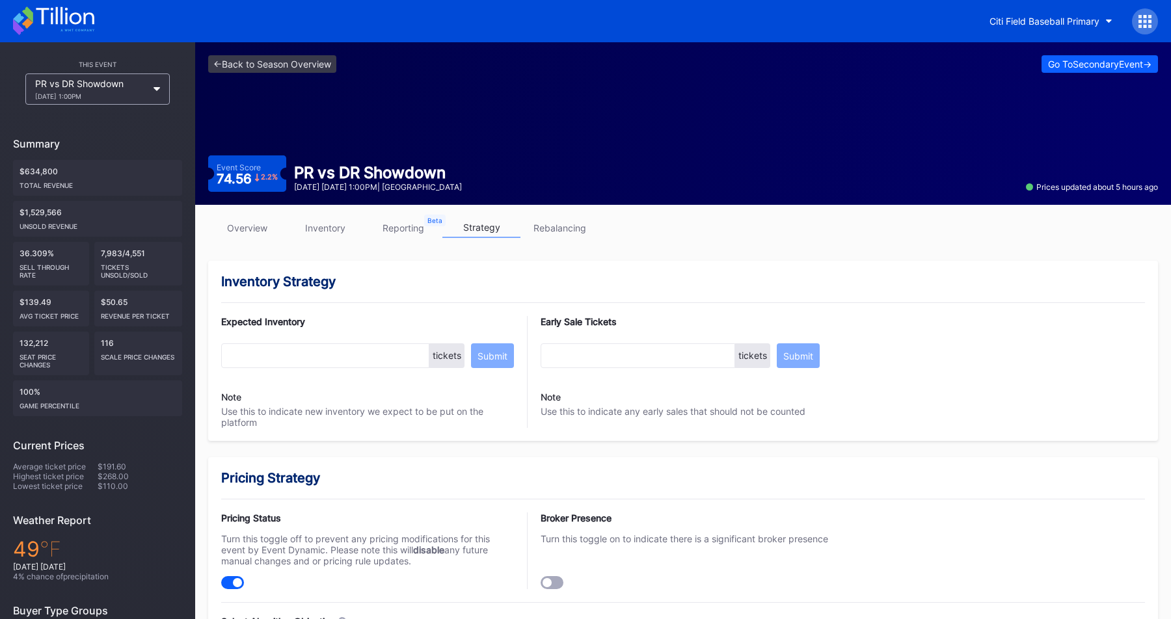
click at [648, 151] on div "<- Back to Season Overview Go To Secondary Event -> Event Score 74.56 2.2 % PR …" at bounding box center [683, 123] width 976 height 163
click at [1153, 29] on div at bounding box center [1145, 21] width 26 height 26
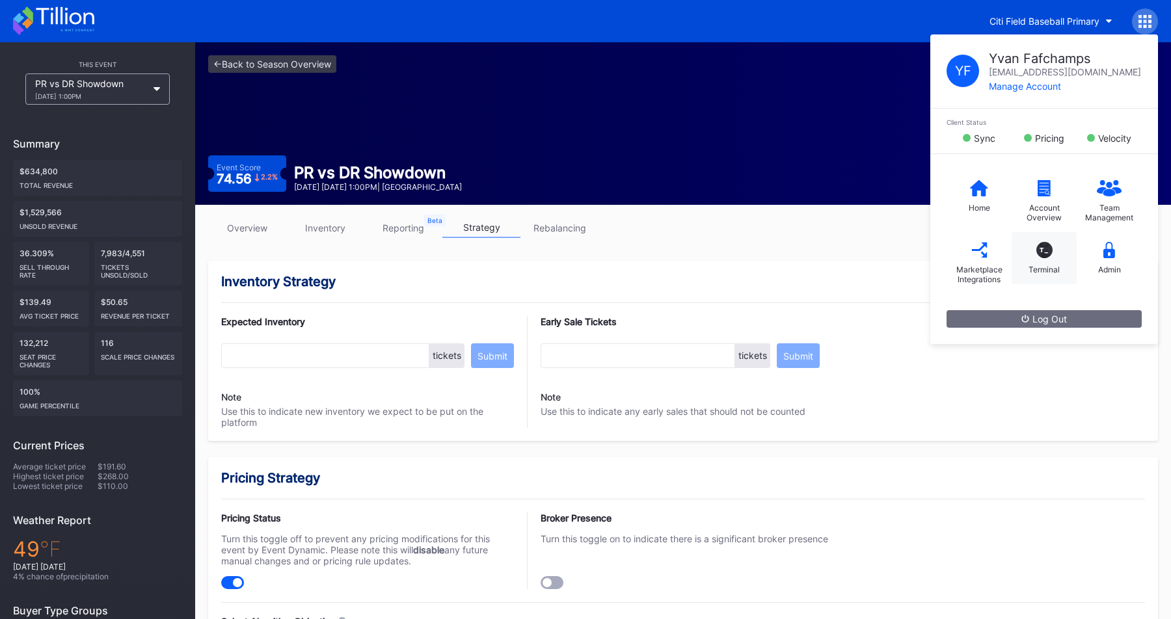
click at [1039, 254] on div "T_" at bounding box center [1044, 250] width 16 height 16
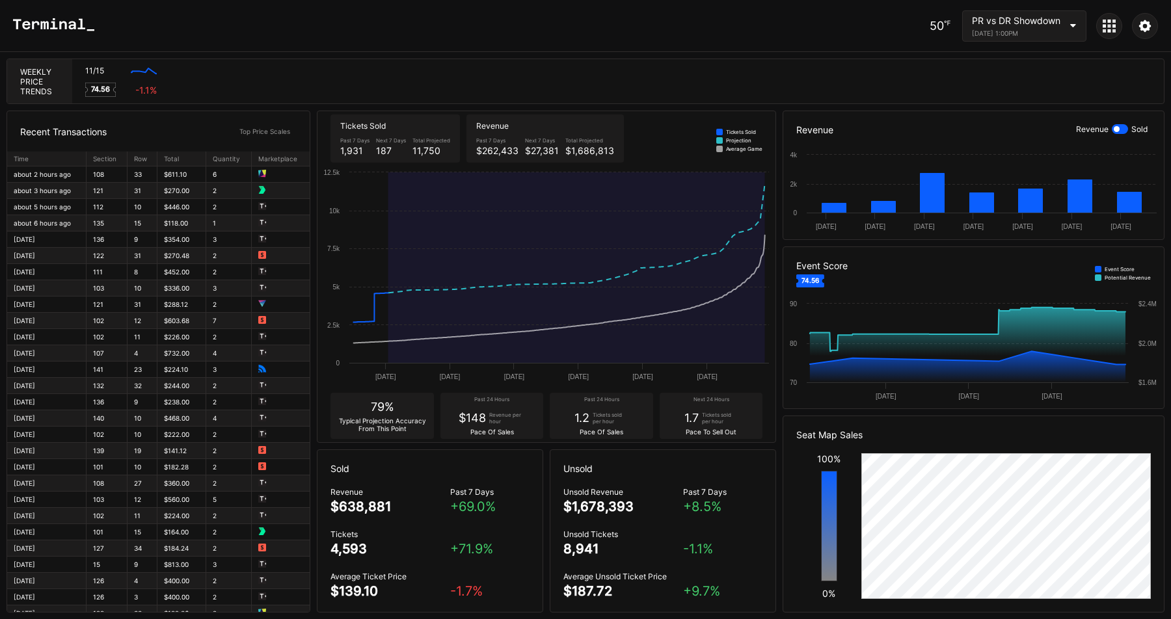
click at [720, 48] on div "50 ℉ PR vs DR Showdown [DATE] 1:00PM" at bounding box center [585, 26] width 1171 height 52
click at [647, 71] on div "11/15 Created with Highcharts 11.2.0 74.56 -1.1 %" at bounding box center [618, 81] width 1092 height 44
click at [695, 42] on div "50 ℉ PR vs DR Showdown [DATE] 1:00PM" at bounding box center [585, 26] width 1171 height 52
click at [699, 43] on div "50 ℉ PR vs DR Showdown [DATE] 1:00PM" at bounding box center [585, 26] width 1171 height 52
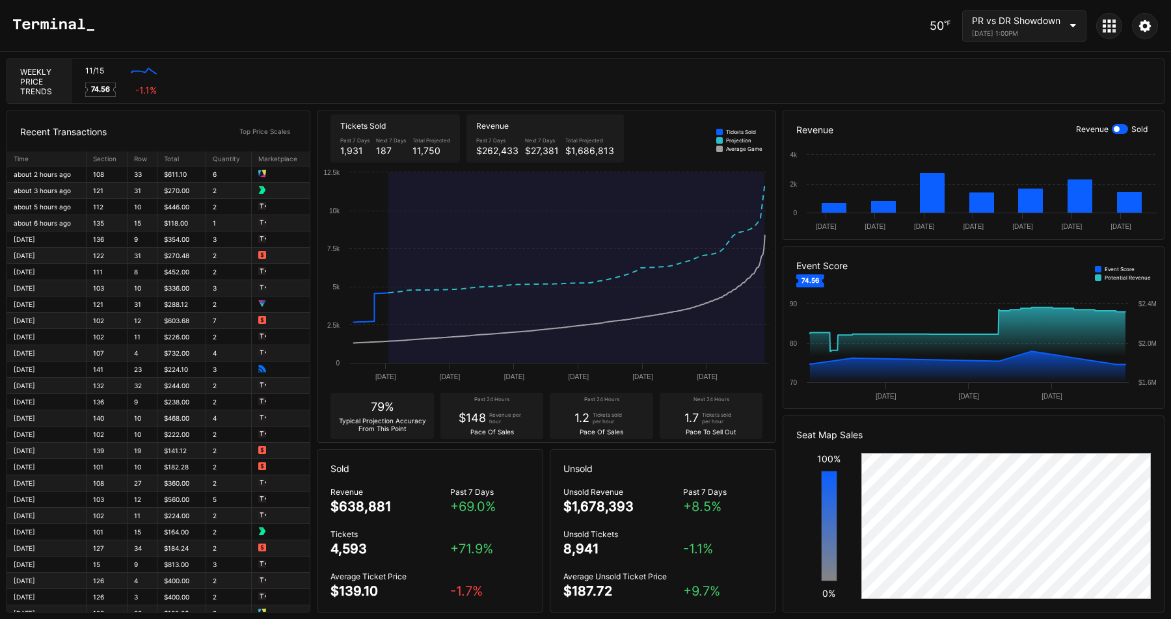
click at [706, 43] on div "50 ℉ PR vs DR Showdown [DATE] 1:00PM" at bounding box center [585, 26] width 1171 height 52
click at [718, 40] on div "50 ℉ PR vs DR Showdown [DATE] 1:00PM" at bounding box center [585, 26] width 1171 height 52
click at [492, 94] on div "11/15 Created with Highcharts 11.2.0 74.56 -1.1 %" at bounding box center [618, 81] width 1092 height 44
click at [1119, 131] on div at bounding box center [1120, 129] width 16 height 10
click at [1124, 130] on div at bounding box center [1123, 129] width 6 height 6
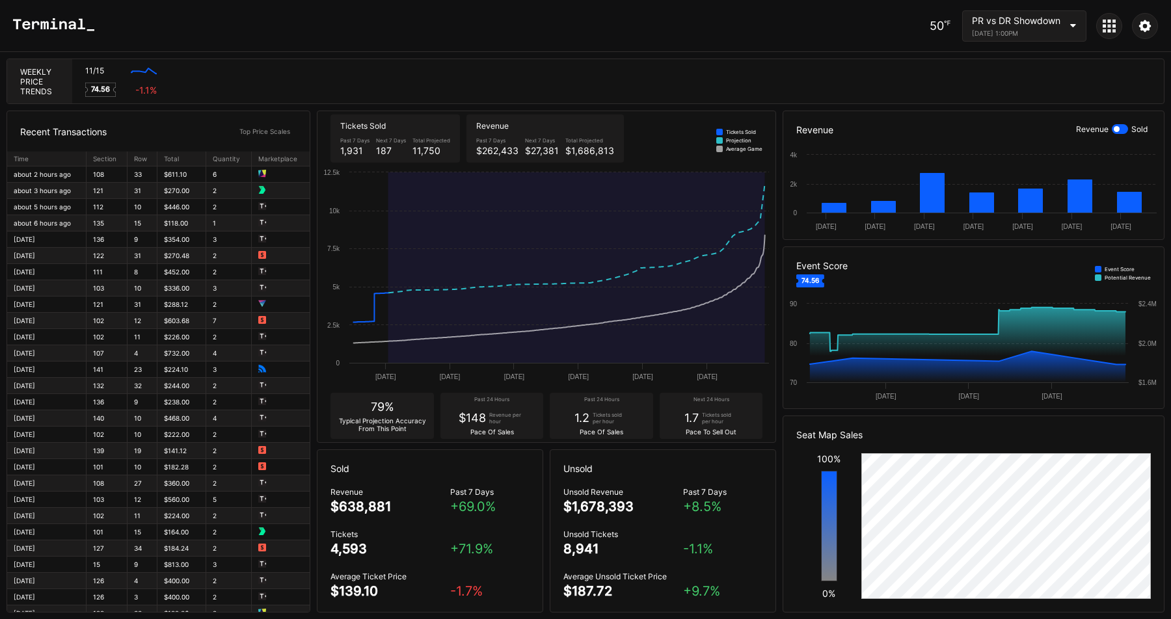
click at [1023, 96] on div "11/15 Created with Highcharts 11.2.0 74.56 -1.1 %" at bounding box center [618, 81] width 1092 height 44
click at [966, 71] on div "11/15 Created with Highcharts 11.2.0 74.56 -1.1 %" at bounding box center [618, 81] width 1092 height 44
click at [1103, 24] on icon at bounding box center [1104, 25] width 3 height 3
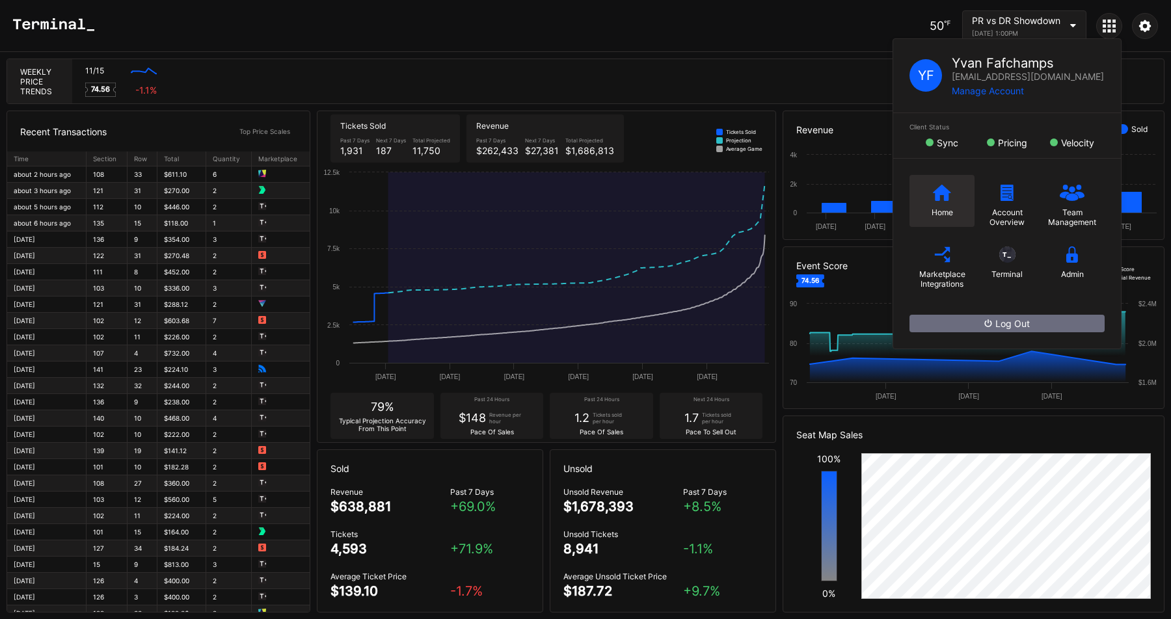
click at [947, 200] on div "Home" at bounding box center [942, 201] width 65 height 52
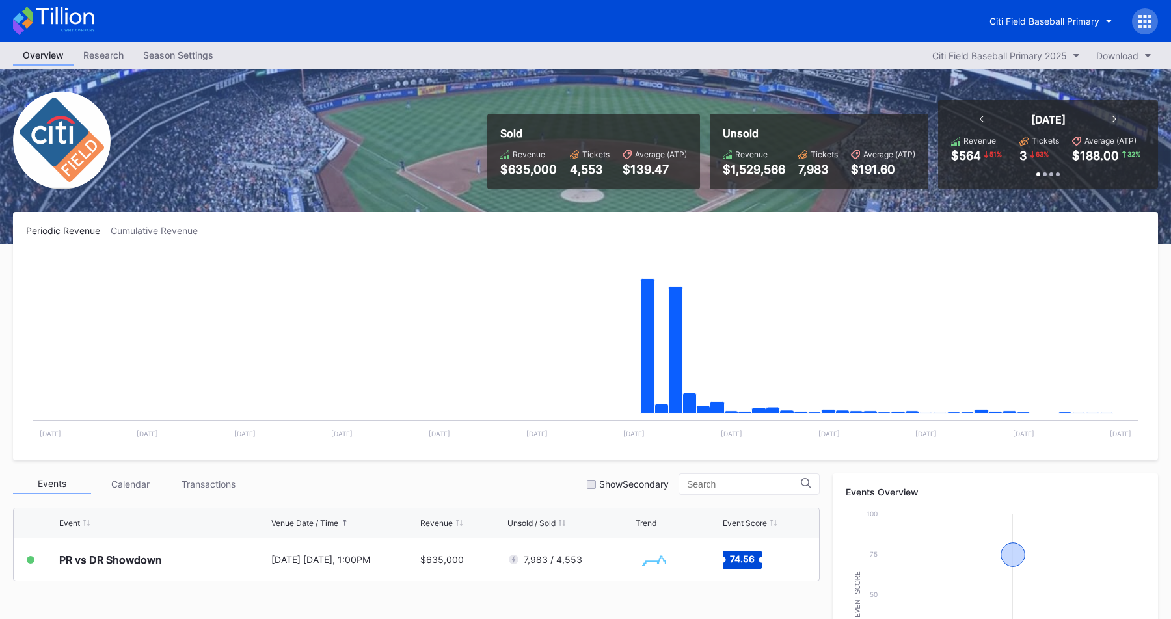
click at [134, 57] on div "Season Settings" at bounding box center [178, 55] width 90 height 19
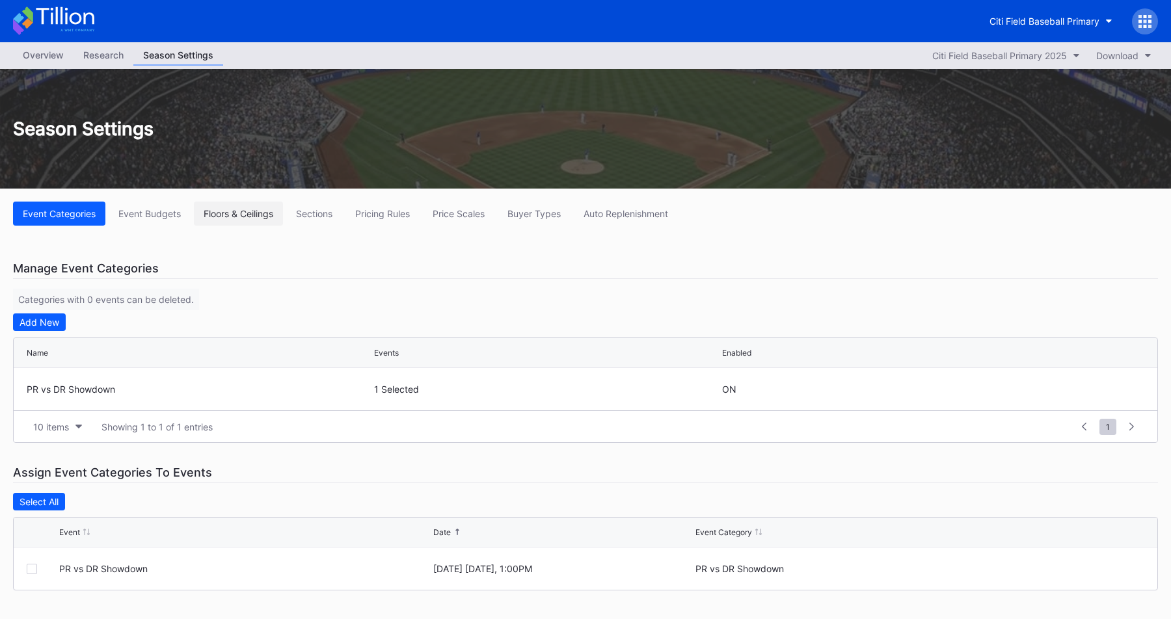
click at [250, 211] on div "Floors & Ceilings" at bounding box center [239, 213] width 70 height 11
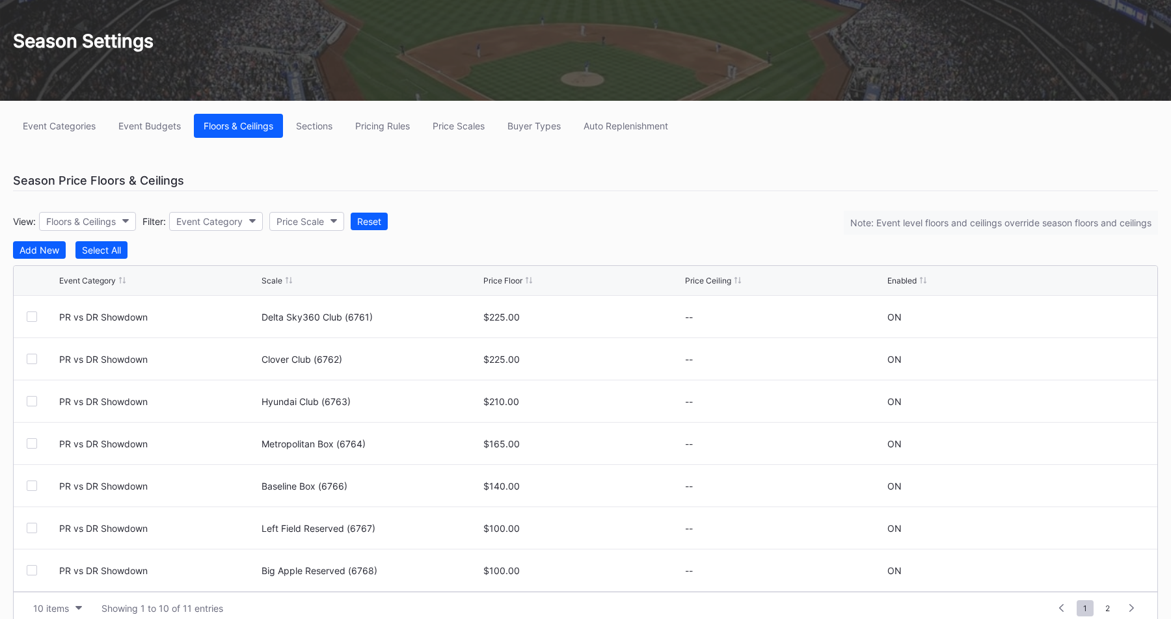
scroll to position [106, 0]
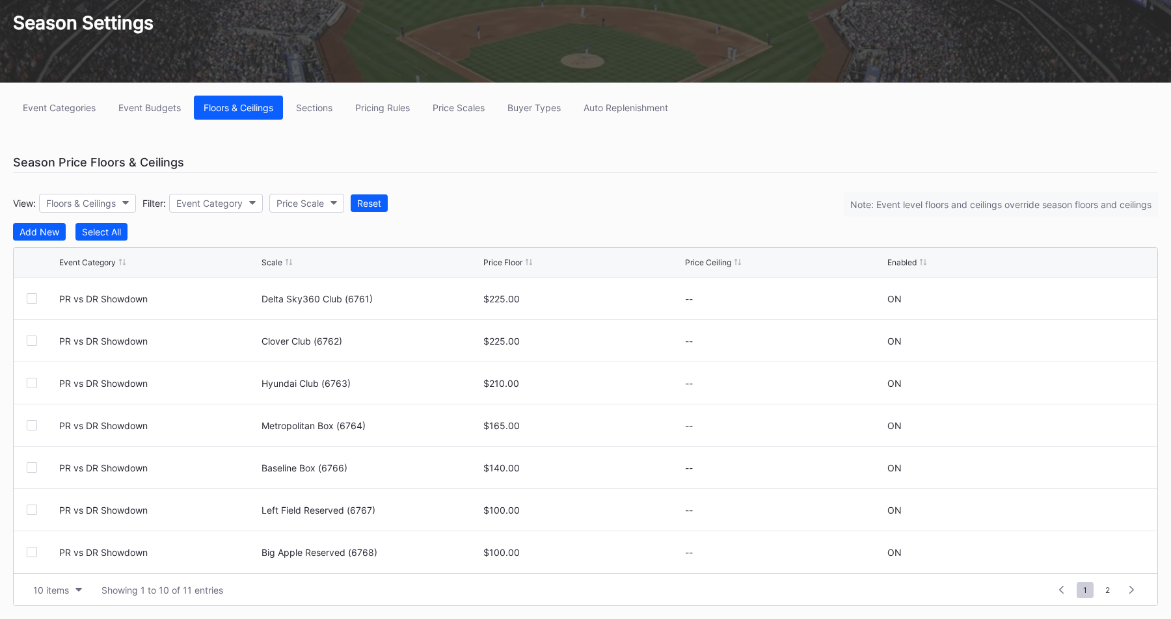
click at [572, 185] on div "View: Floors & Ceilings Filter: Event Category Price Scale Reset Note: Event le…" at bounding box center [585, 203] width 1145 height 40
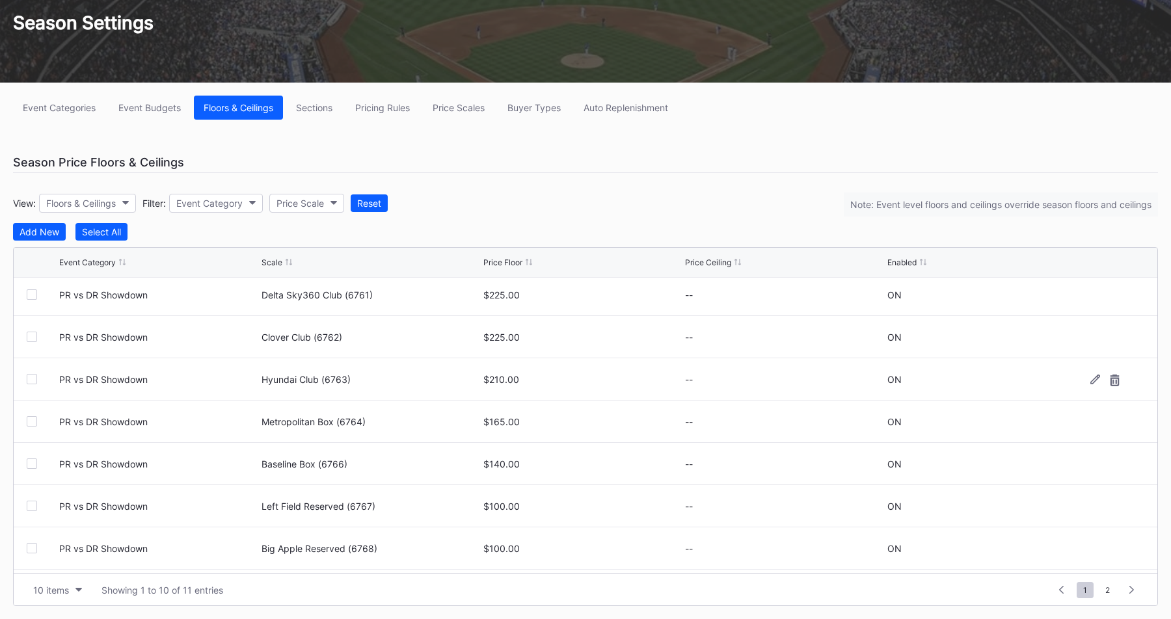
scroll to position [0, 0]
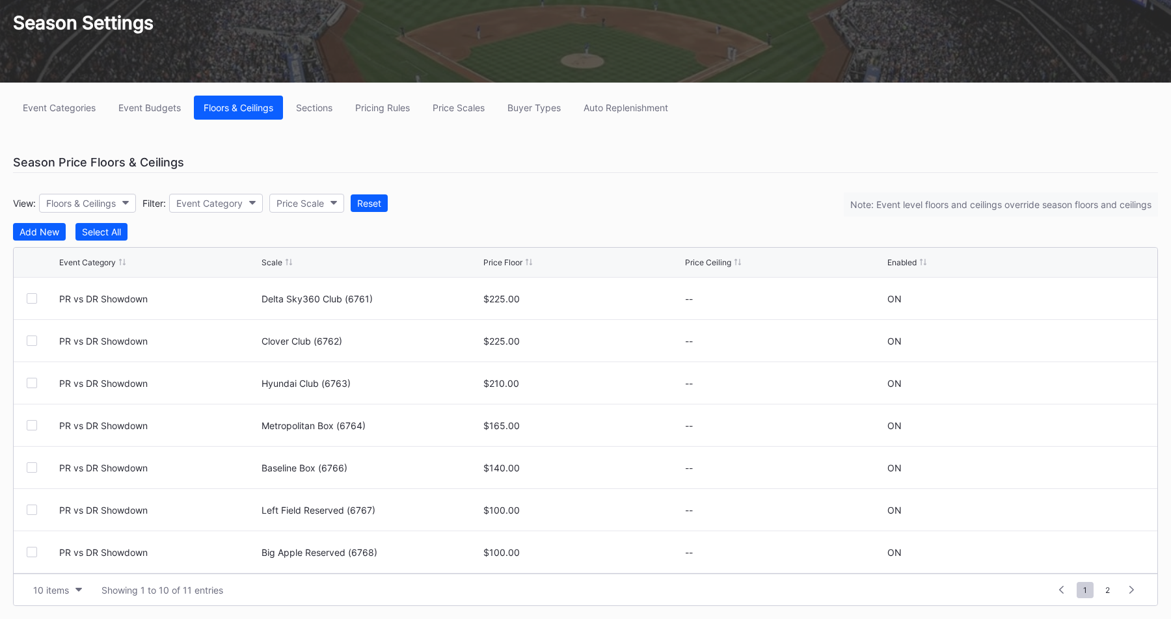
click at [572, 200] on div "View: Floors & Ceilings Filter: Event Category Price Scale Reset Note: Event le…" at bounding box center [585, 203] width 1145 height 40
click at [457, 167] on div "Season Price Floors & Ceilings" at bounding box center [585, 162] width 1145 height 21
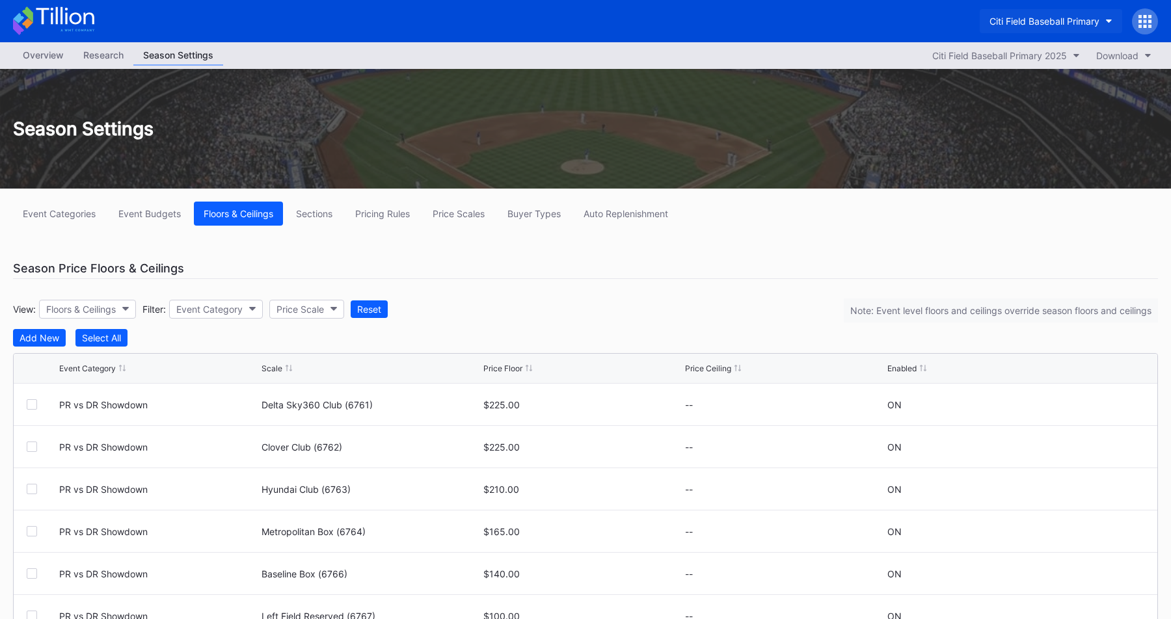
click at [1033, 19] on div "Citi Field Baseball Primary" at bounding box center [1045, 21] width 110 height 11
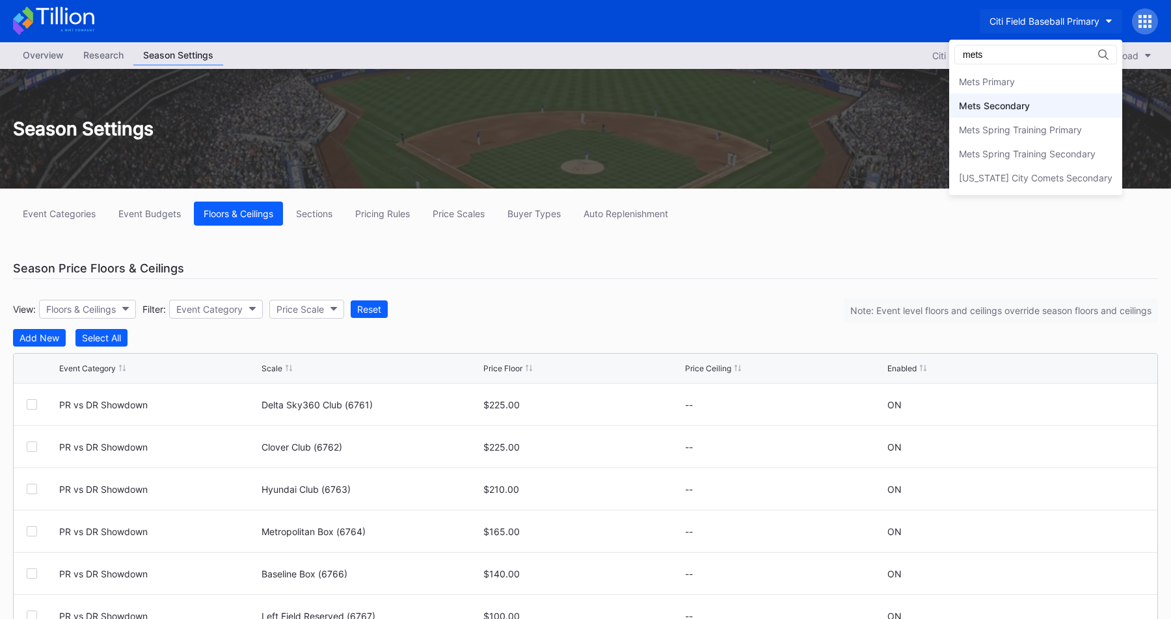
type input "mets"
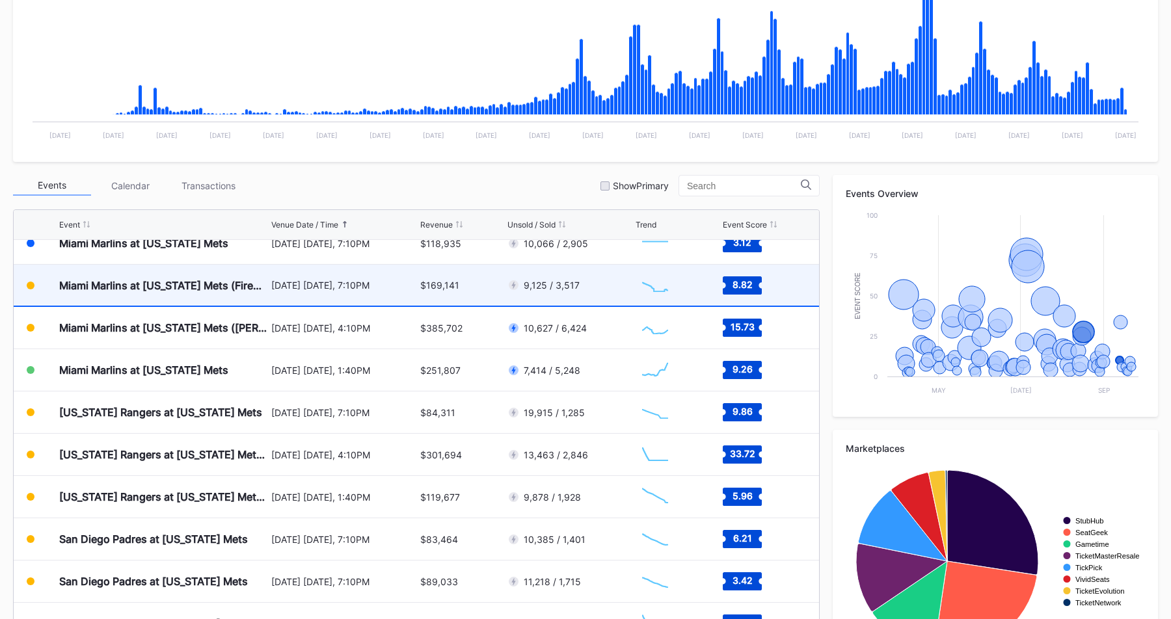
scroll to position [2853, 0]
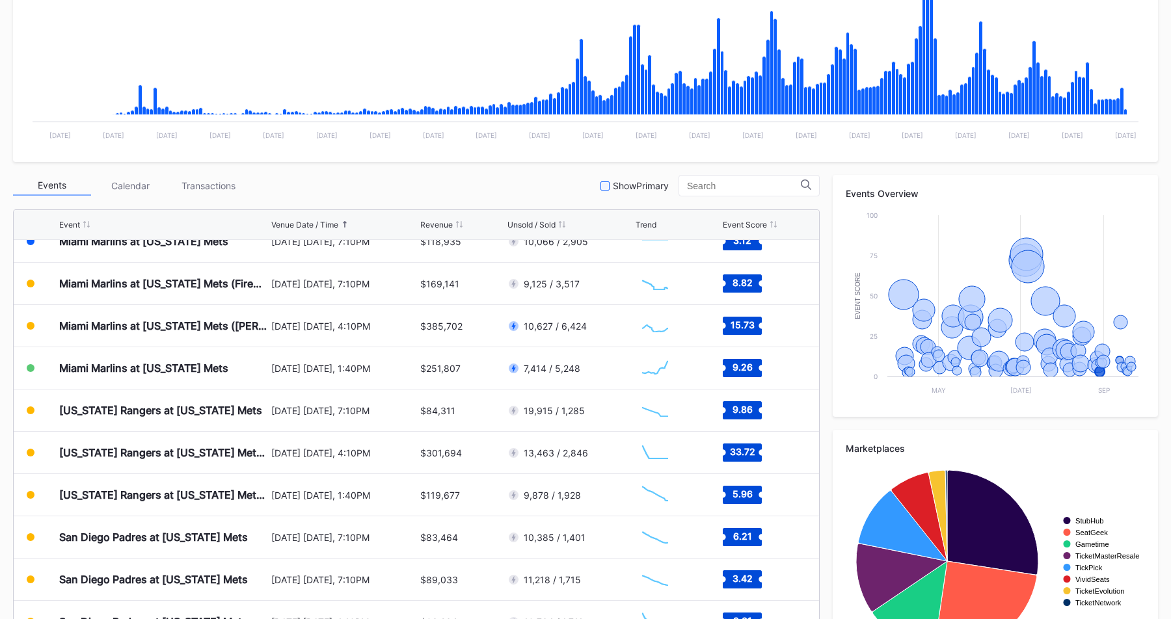
click at [610, 188] on div at bounding box center [605, 186] width 9 height 9
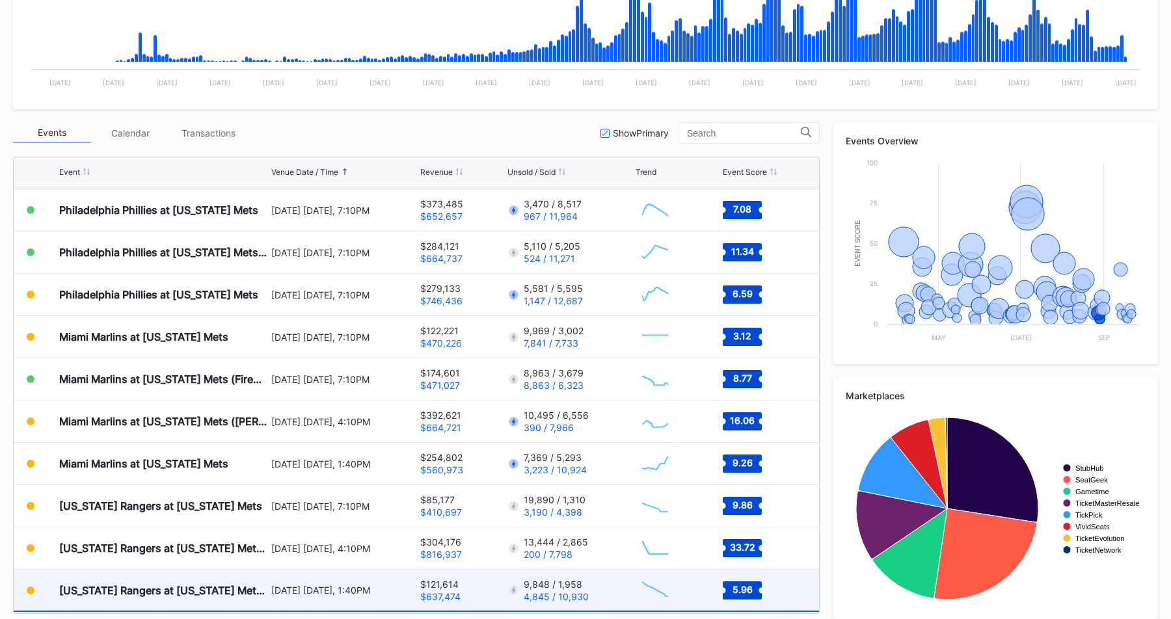
scroll to position [2711, 0]
